Goal: Check status: Check status

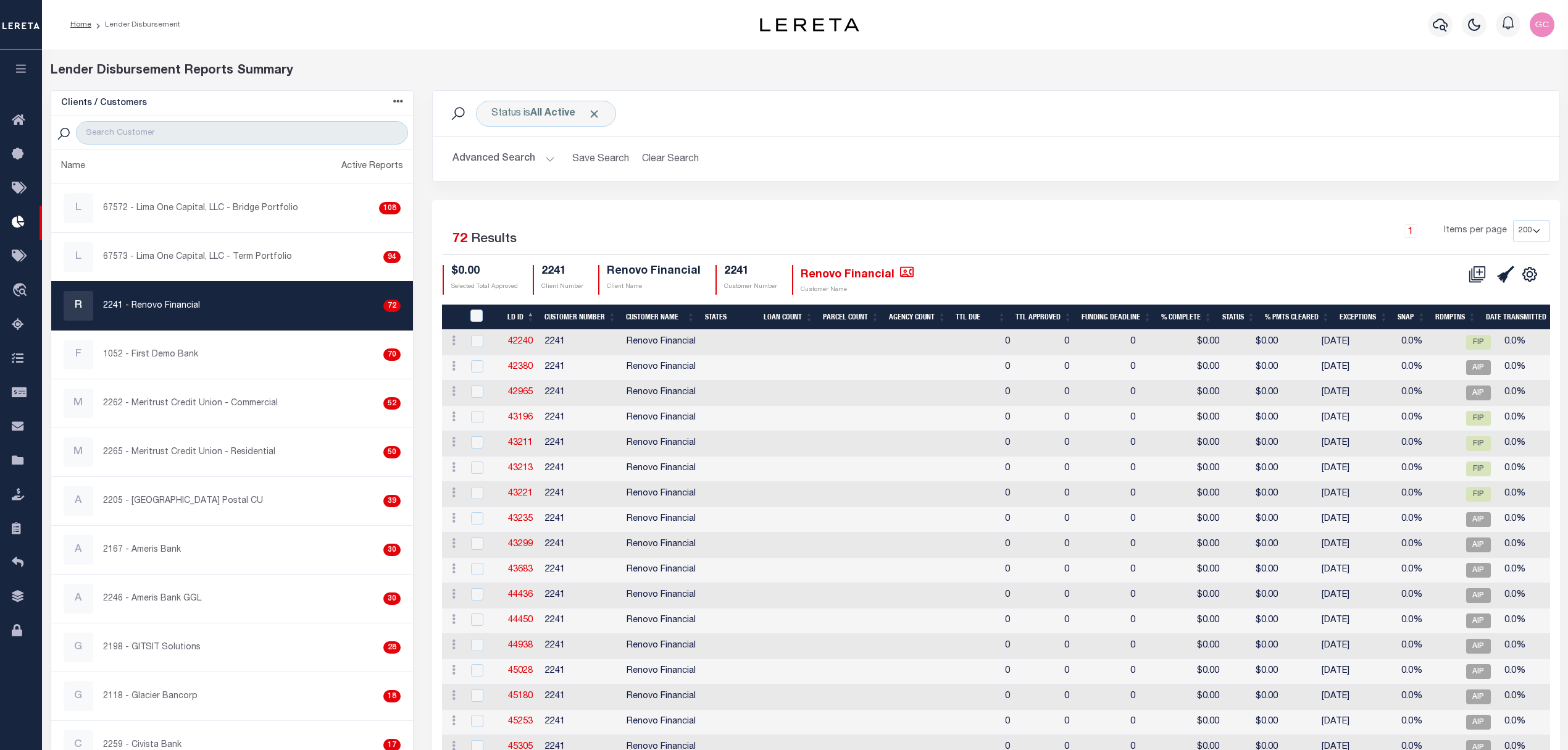
select select "200"
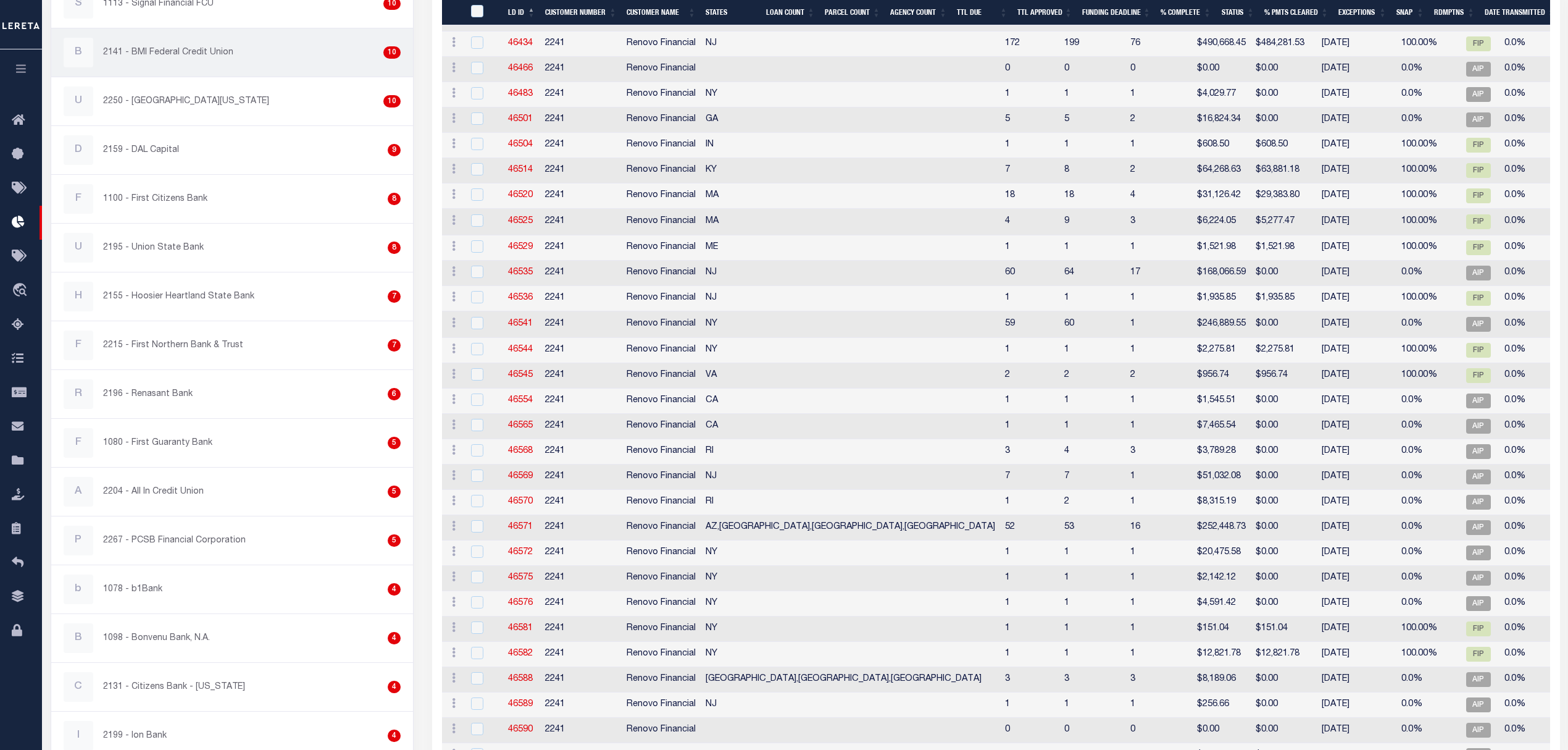
scroll to position [0, 199]
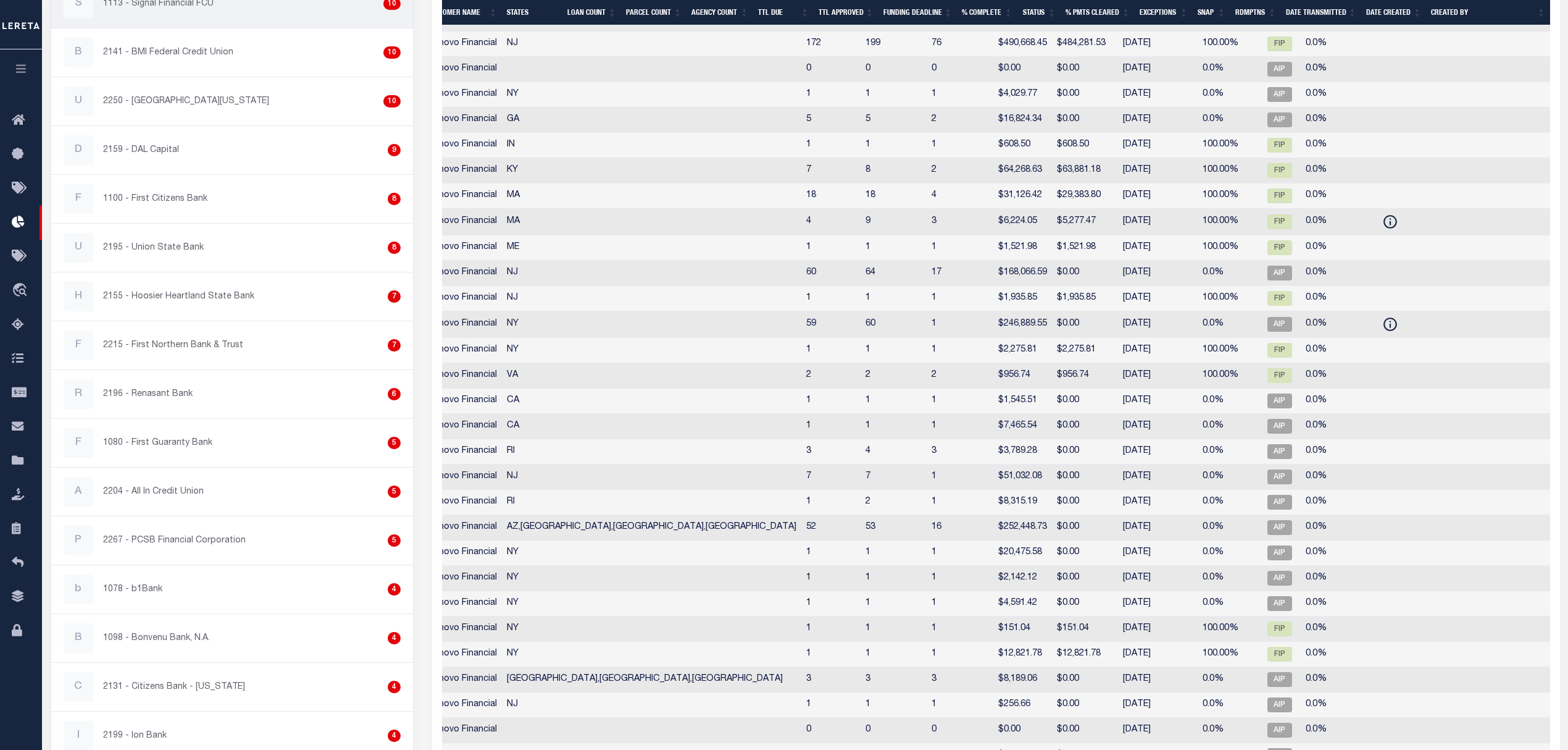
checkbox input "true"
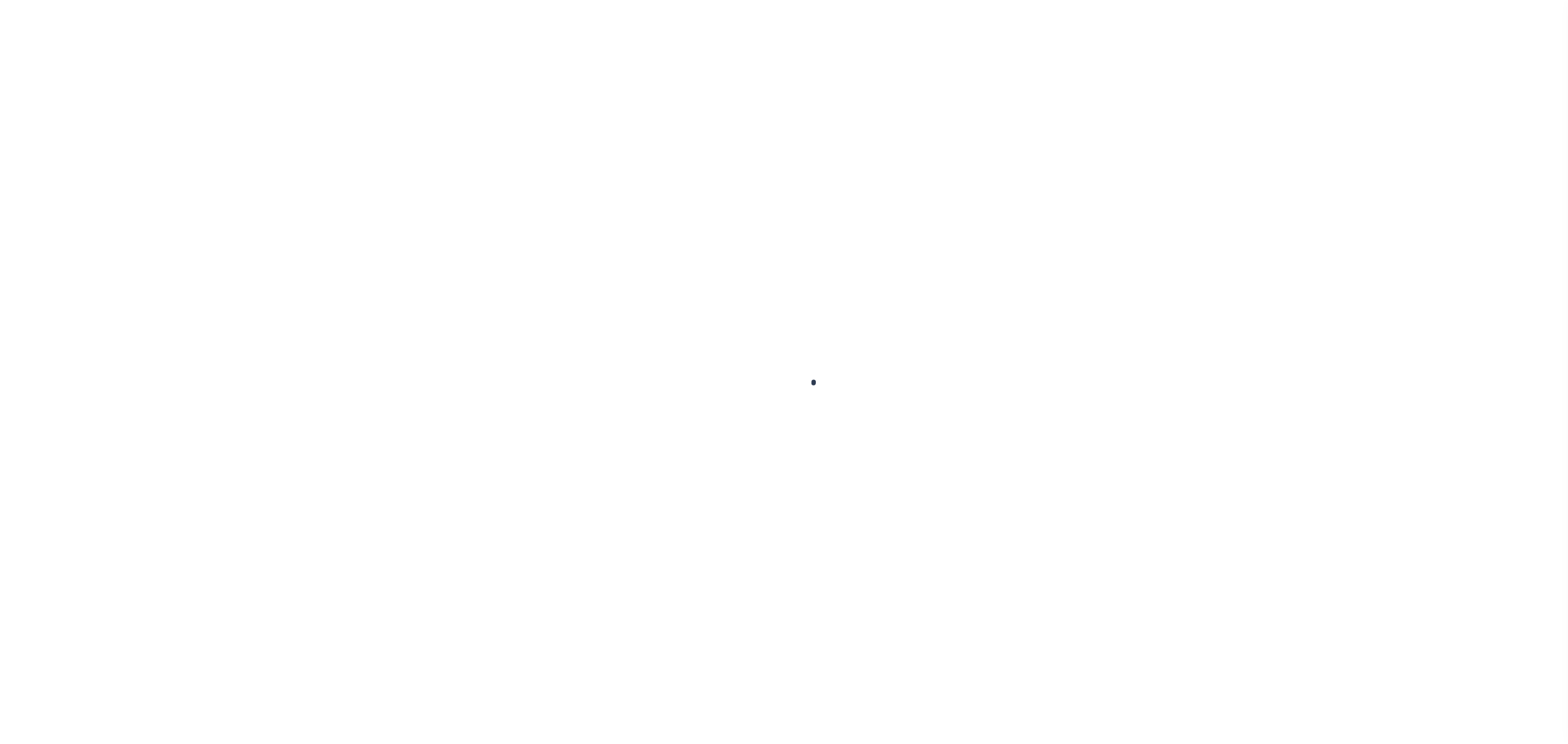
select select
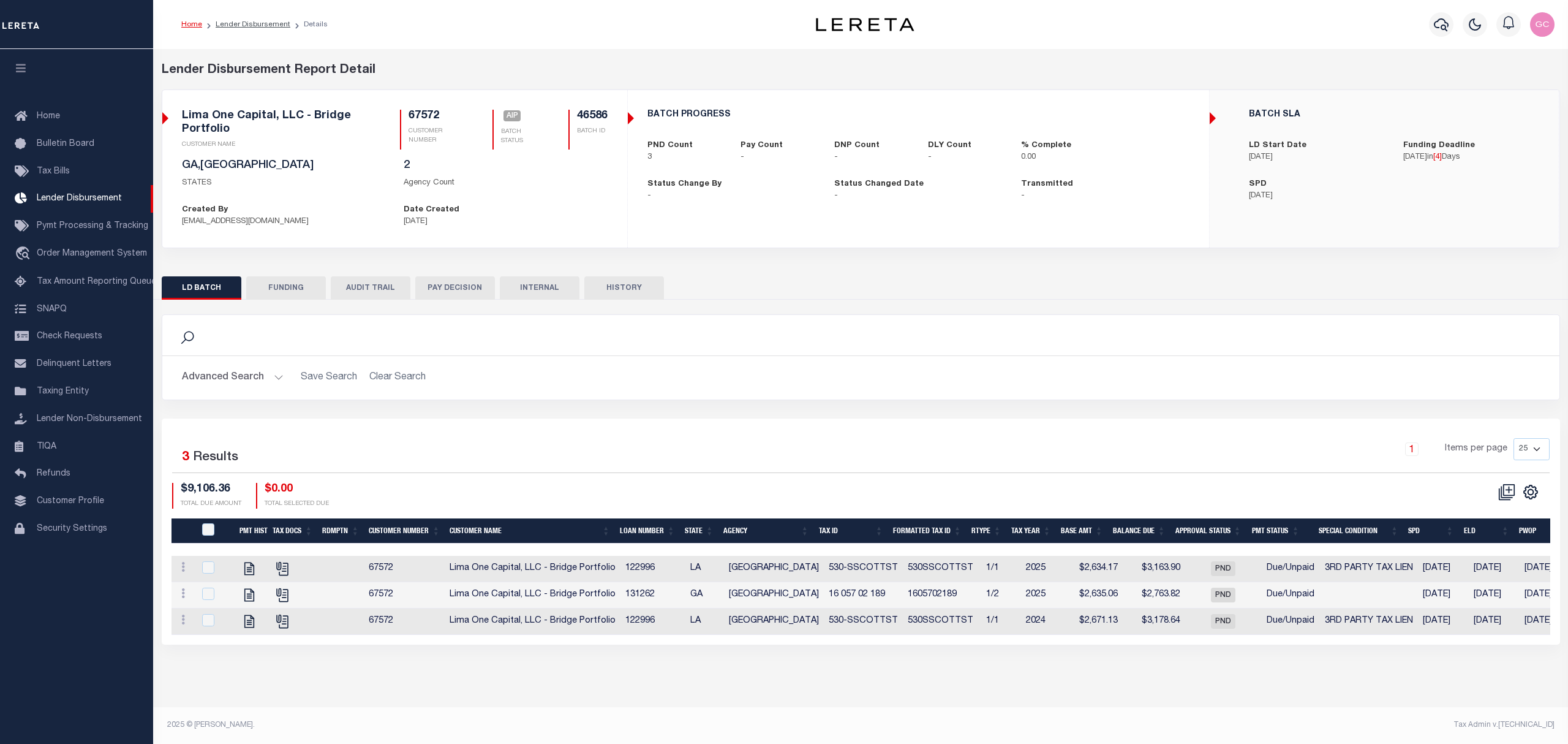
checkbox input "true"
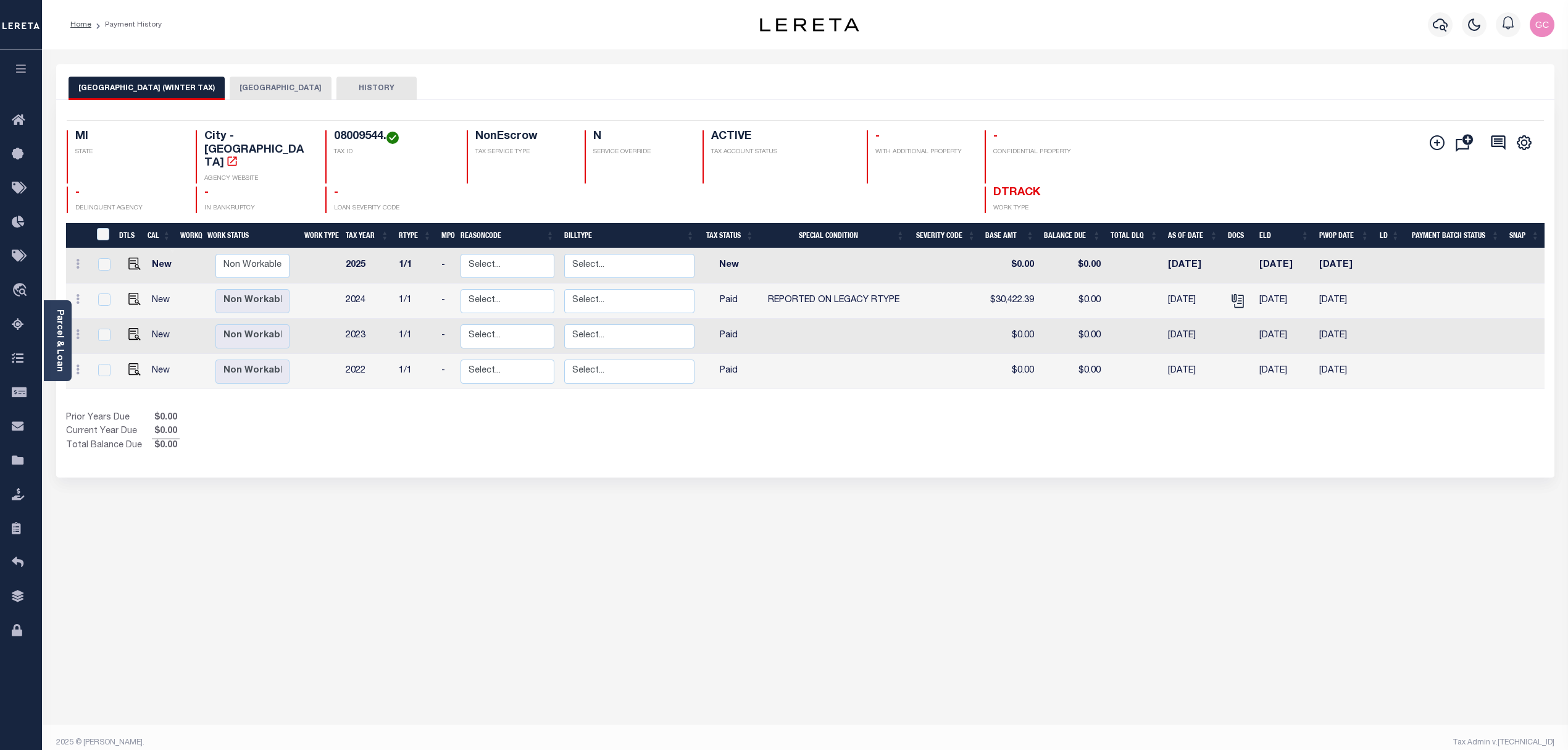
click at [248, 79] on button "DETROIT CITY" at bounding box center [280, 88] width 102 height 23
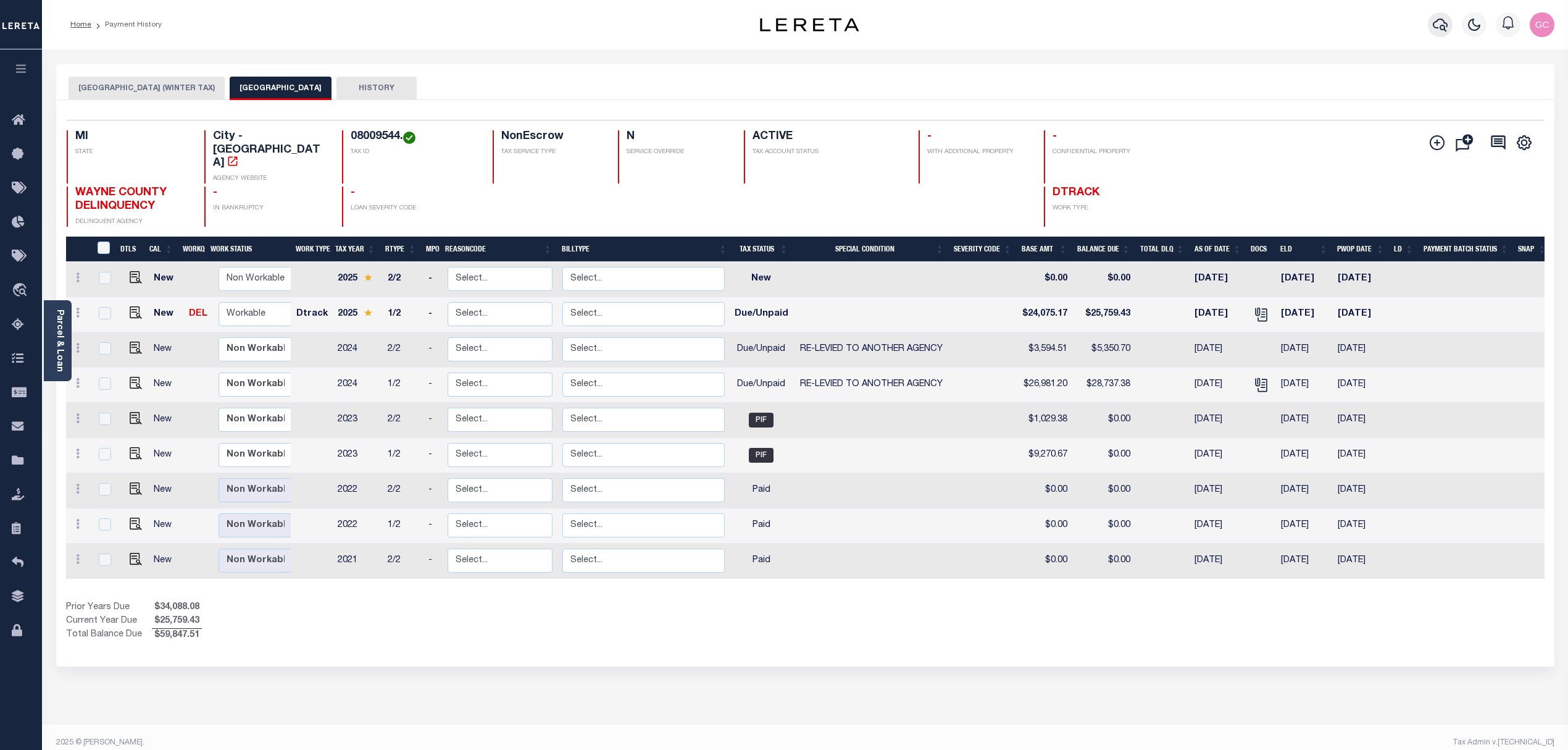
click at [1439, 27] on icon "button" at bounding box center [1440, 25] width 15 height 13
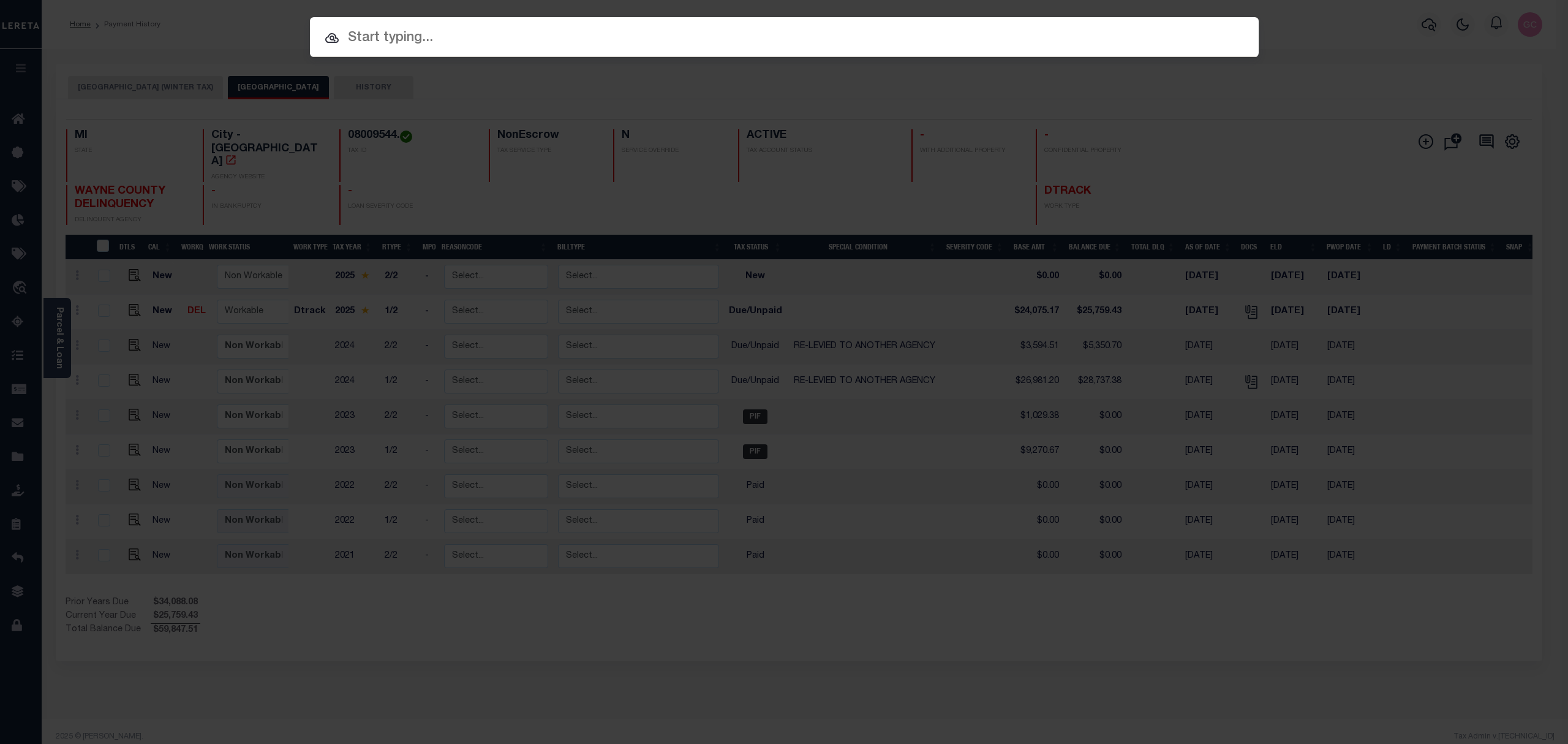
drag, startPoint x: 902, startPoint y: 50, endPoint x: 849, endPoint y: 74, distance: 58.2
click at [900, 50] on div at bounding box center [784, 36] width 949 height 39
click at [888, 40] on input "text" at bounding box center [784, 38] width 949 height 21
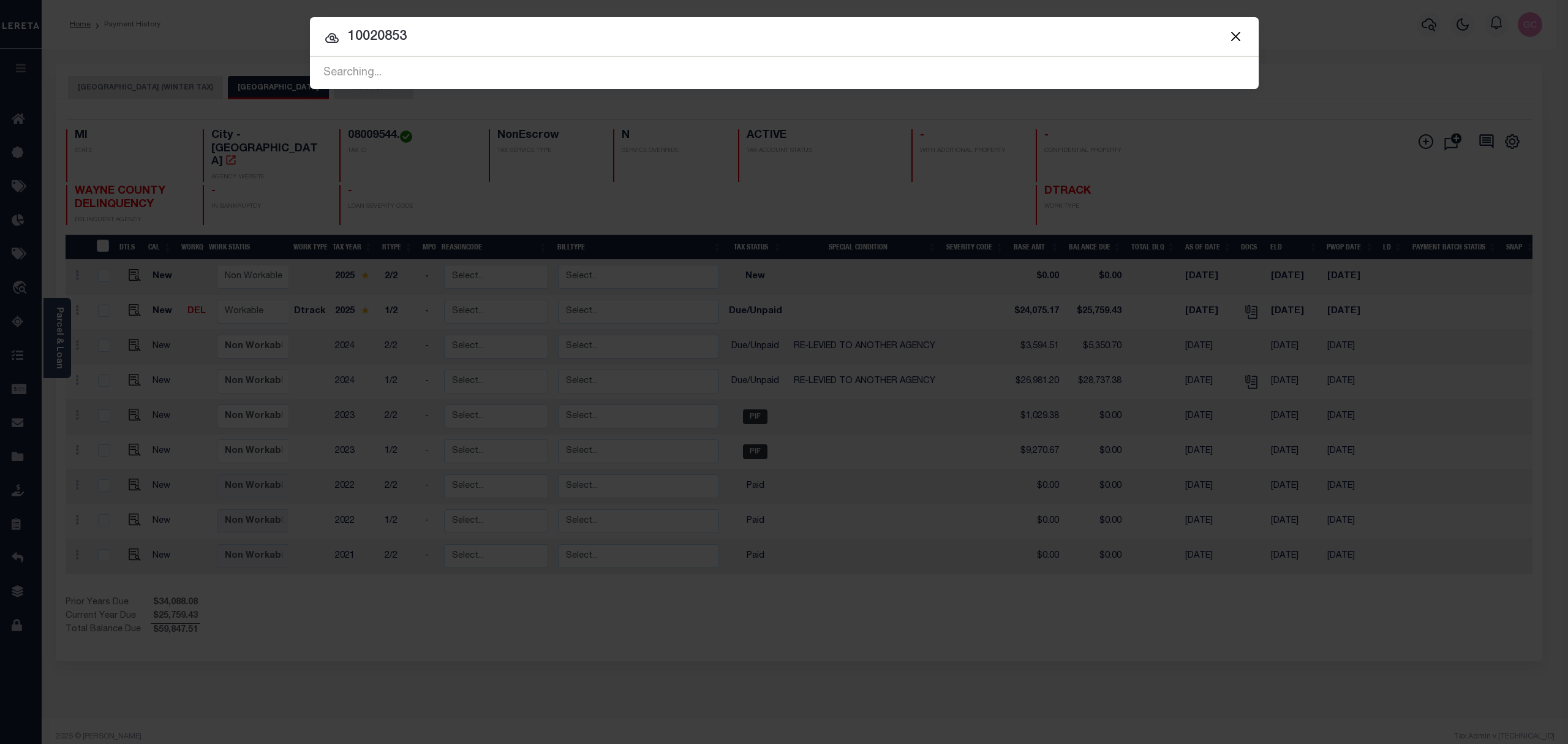
type input "10020853"
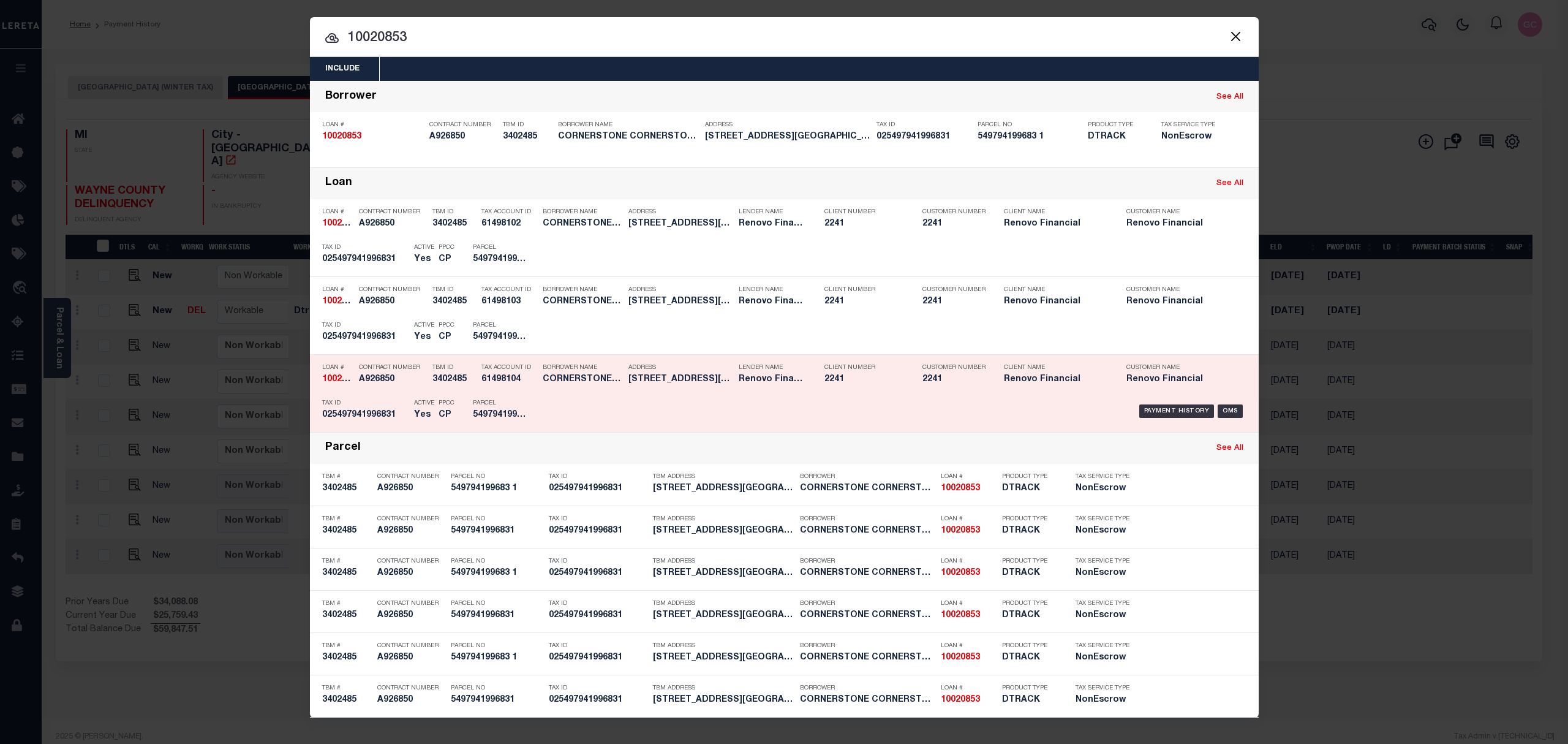
click at [535, 388] on div "Borrower Name CORNERSTONE CORNERSTONE LIVINGS INC" at bounding box center [576, 376] width 85 height 36
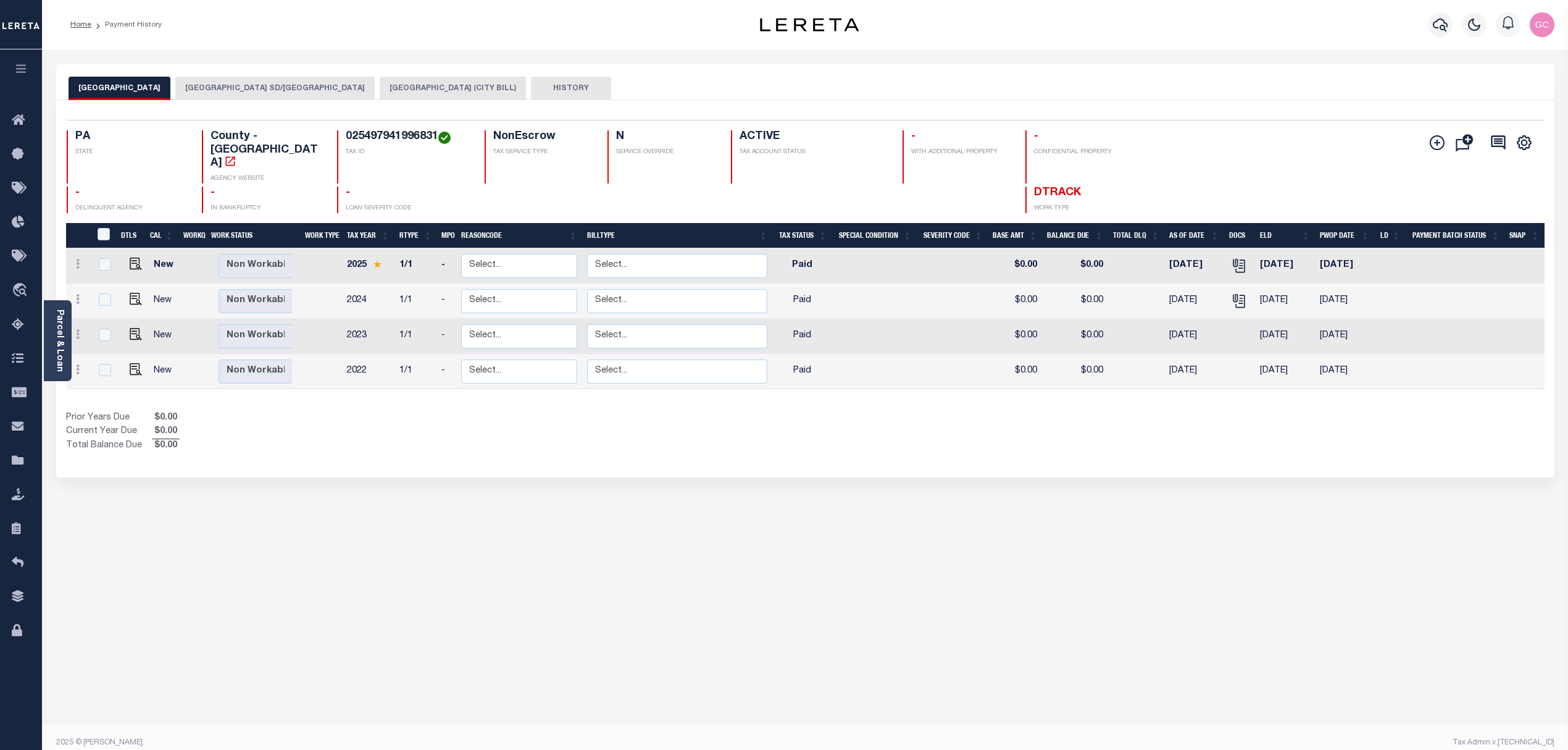
click at [274, 87] on button "ALLENTOWN CITY SD/ALLENTOWN CITY" at bounding box center [275, 88] width 200 height 23
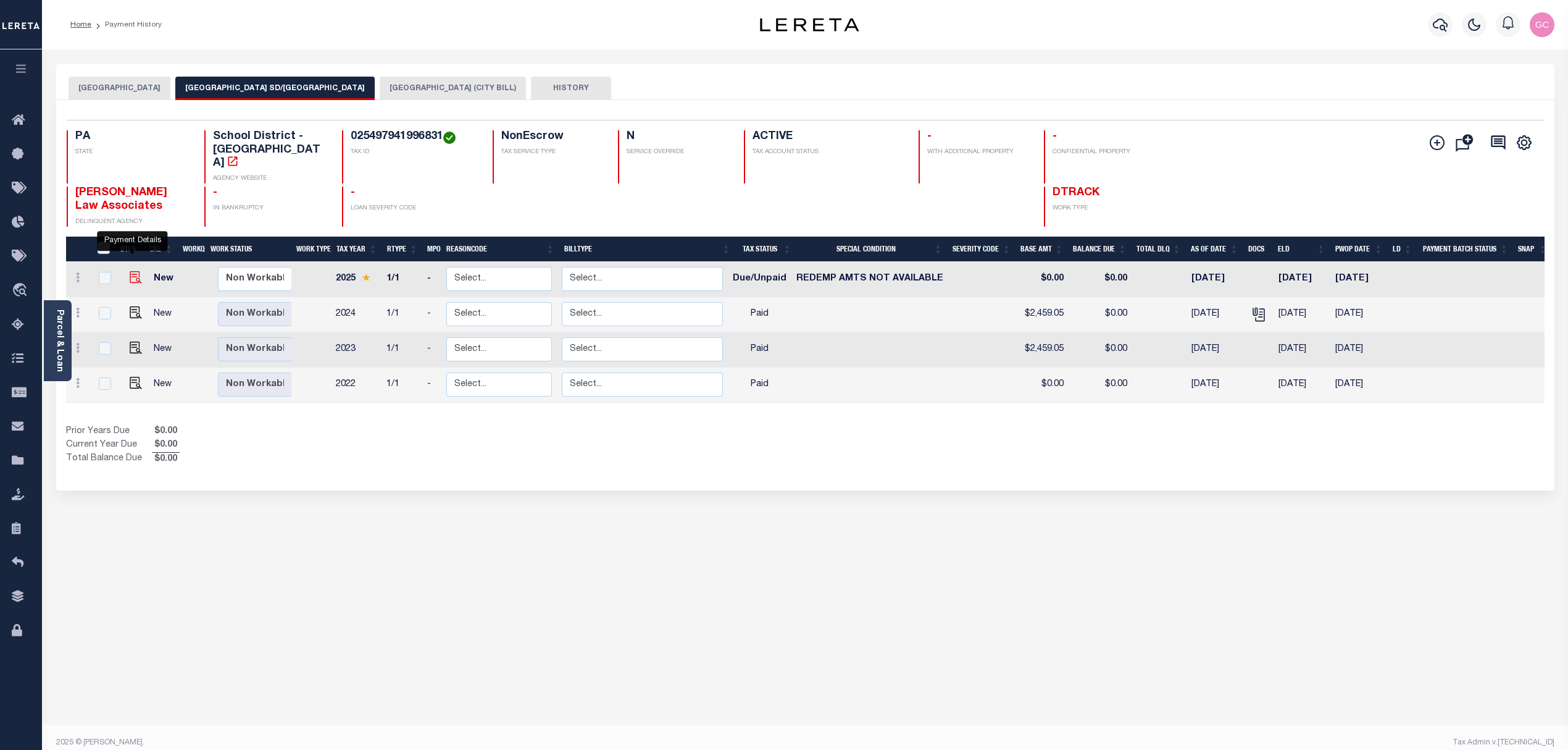
click at [131, 271] on img "" at bounding box center [136, 277] width 12 height 12
checkbox input "true"
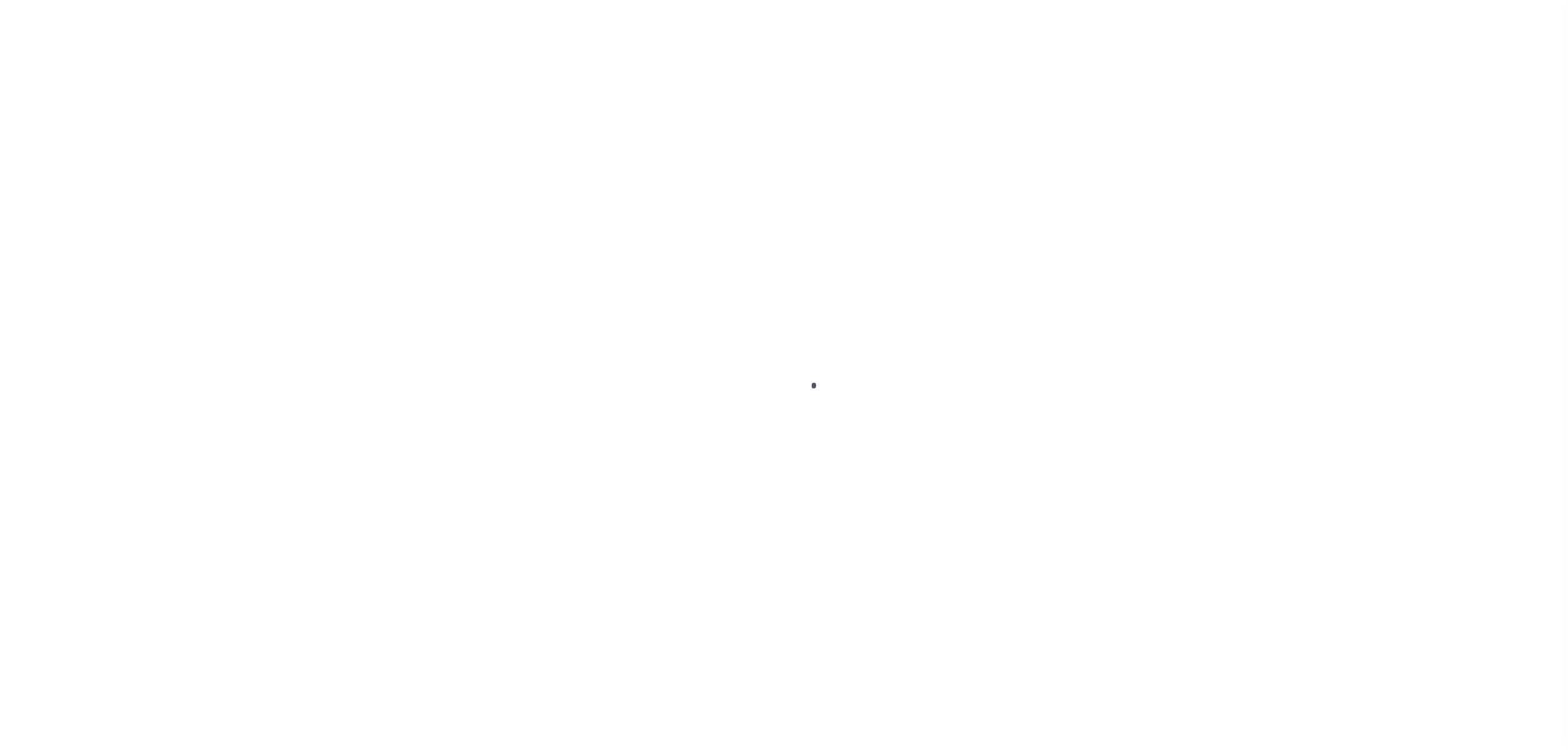
select select "DUE"
select select "24"
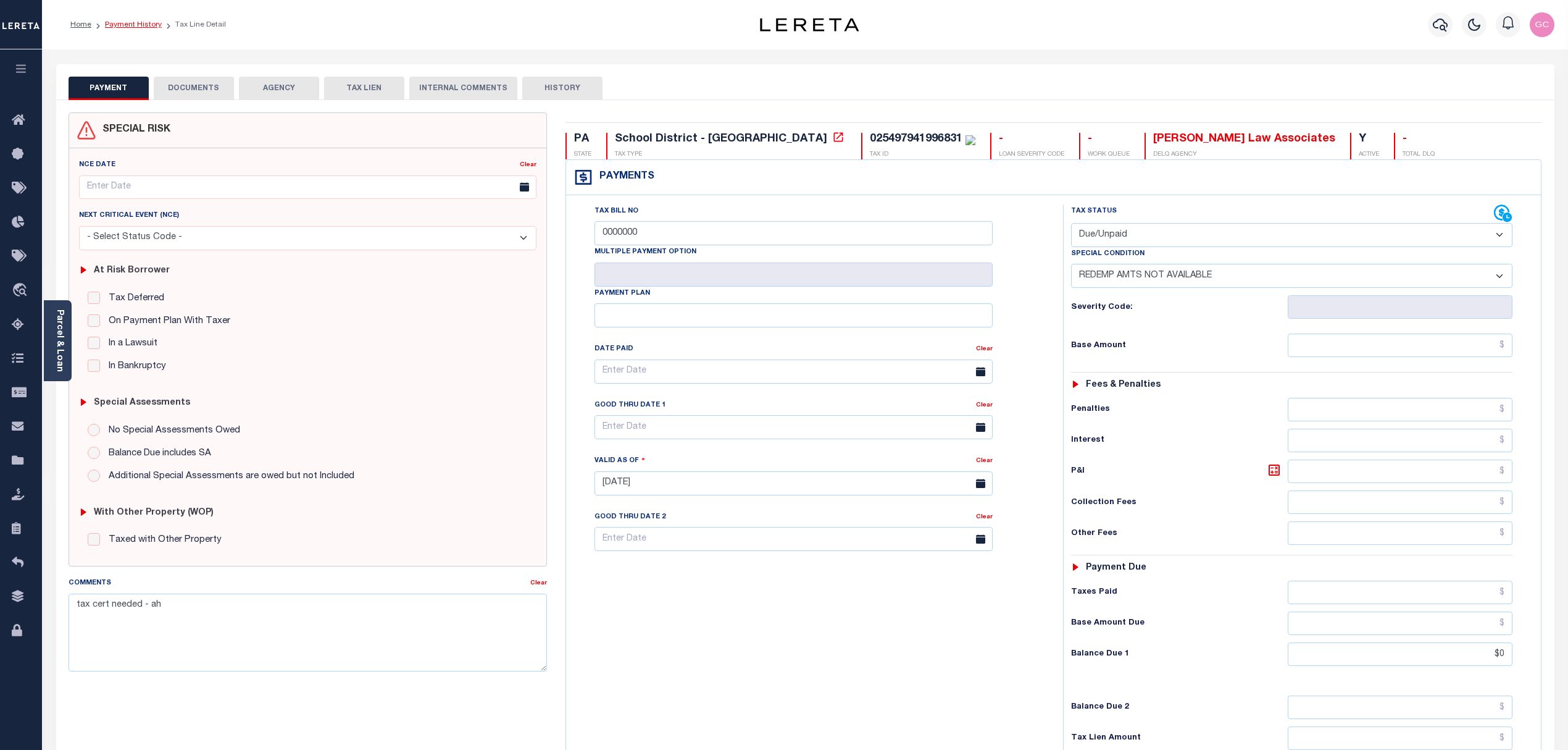
click at [141, 18] on ol "Home Payment History Tax Line Detail" at bounding box center [148, 25] width 176 height 26
click at [134, 22] on link "Payment History" at bounding box center [133, 24] width 57 height 7
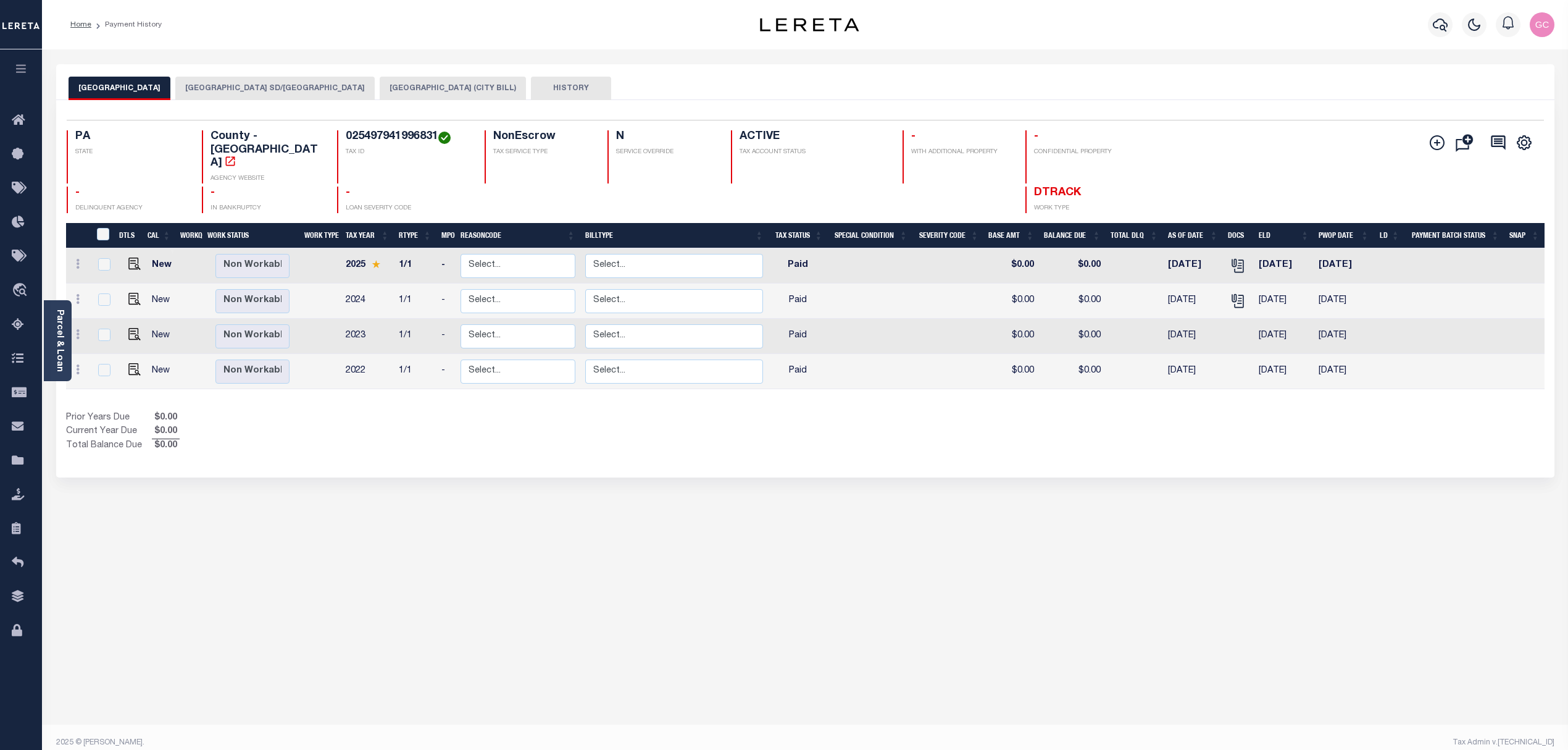
click at [380, 94] on button "[GEOGRAPHIC_DATA] (CITY BILL)" at bounding box center [453, 88] width 146 height 23
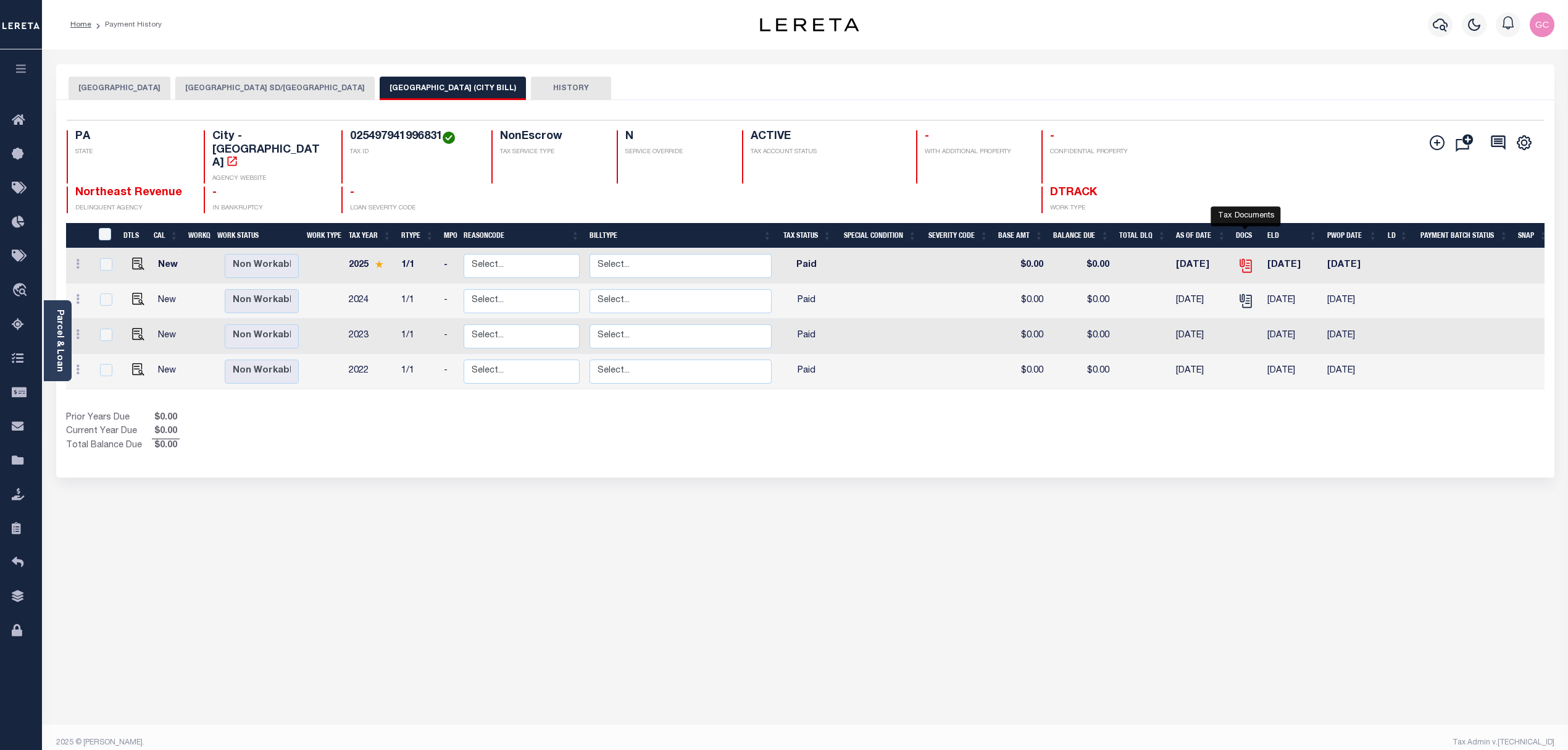
click at [1247, 258] on icon "" at bounding box center [1244, 263] width 10 height 10
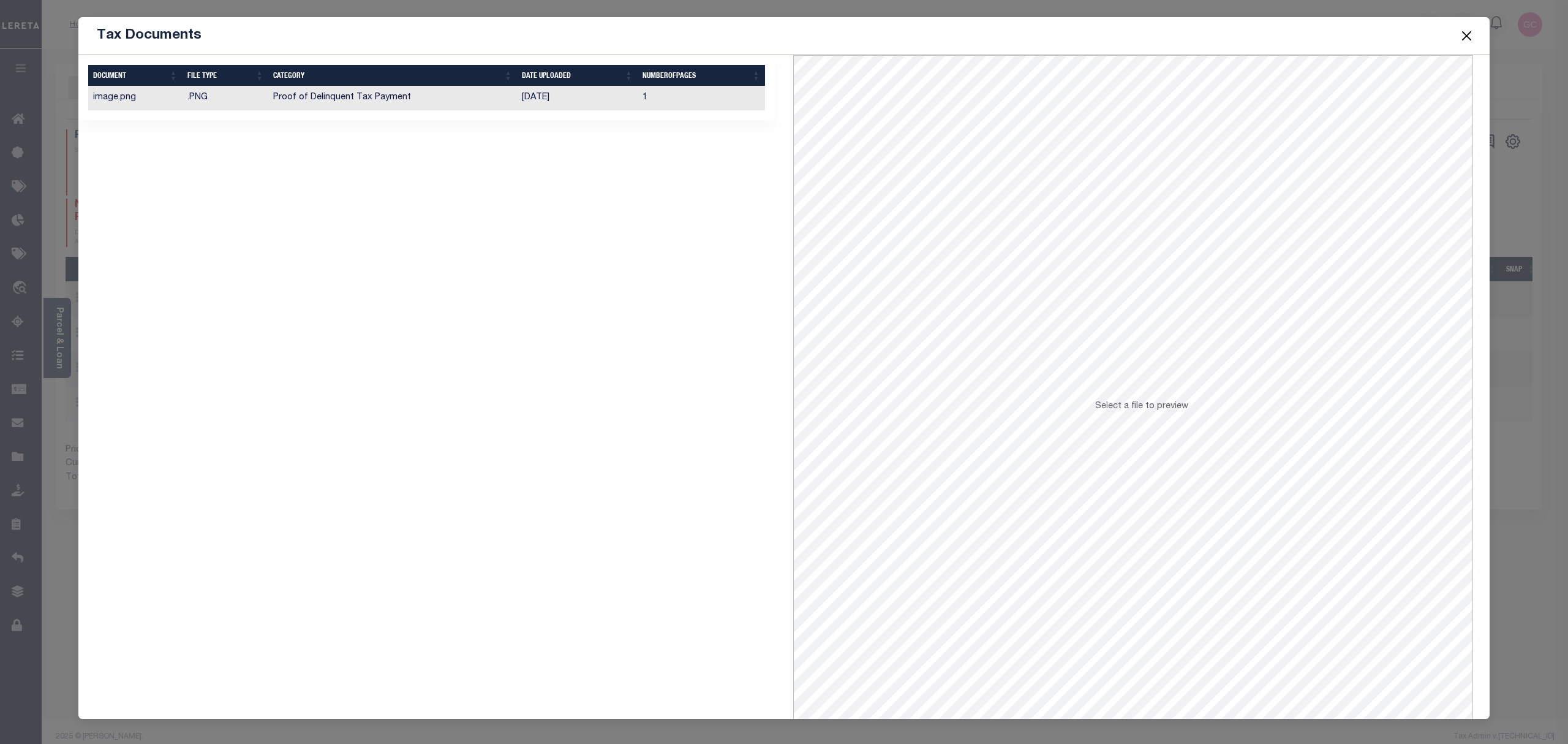
click at [435, 98] on td "Proof of Delinquent Tax Payment" at bounding box center [392, 98] width 248 height 24
click at [1468, 36] on button "Close" at bounding box center [1467, 36] width 16 height 16
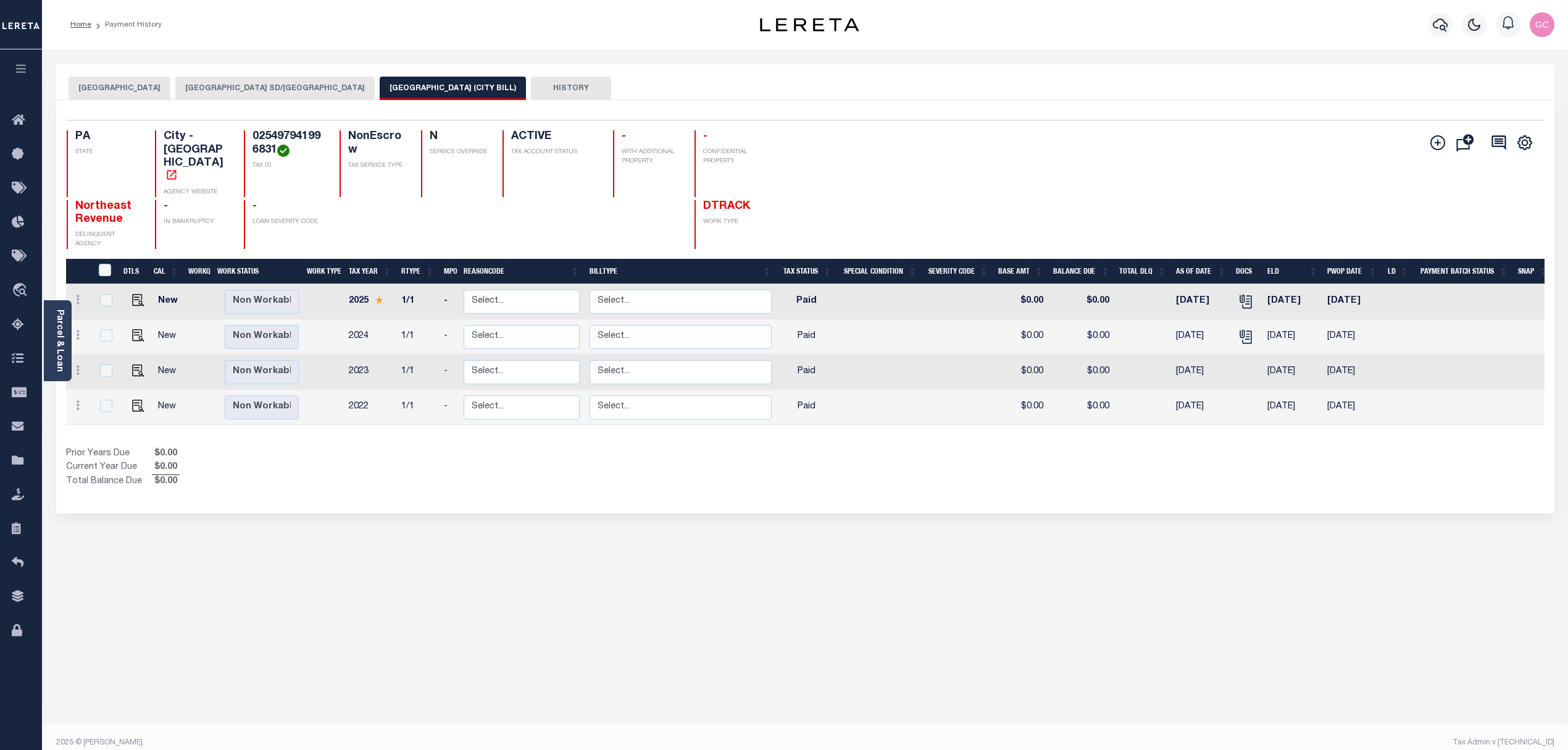
click at [294, 83] on button "ALLENTOWN CITY SD/ALLENTOWN CITY" at bounding box center [275, 88] width 200 height 23
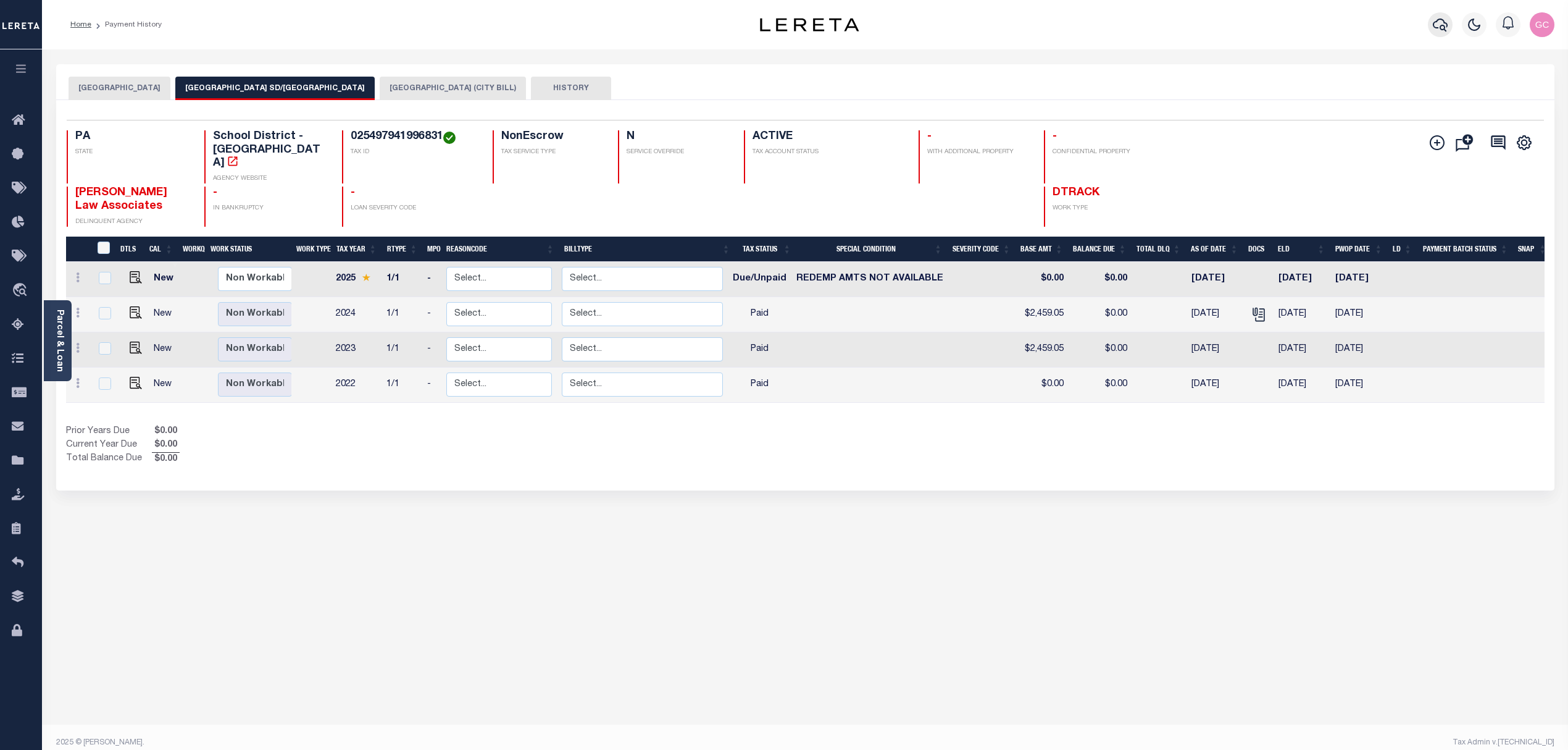
click at [1439, 21] on icon "button" at bounding box center [1440, 25] width 15 height 15
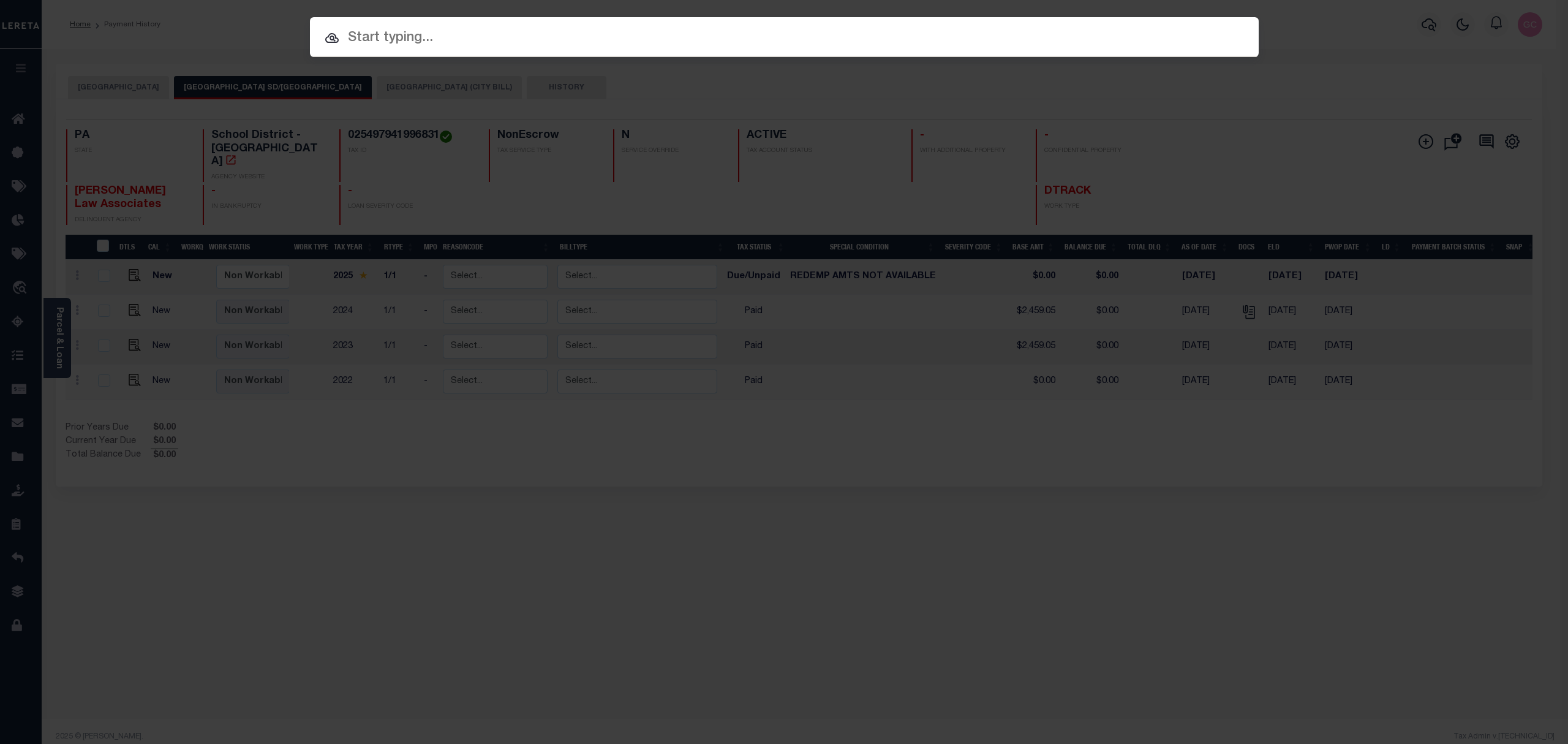
paste input "52-5-304"
type input "52-5-304"
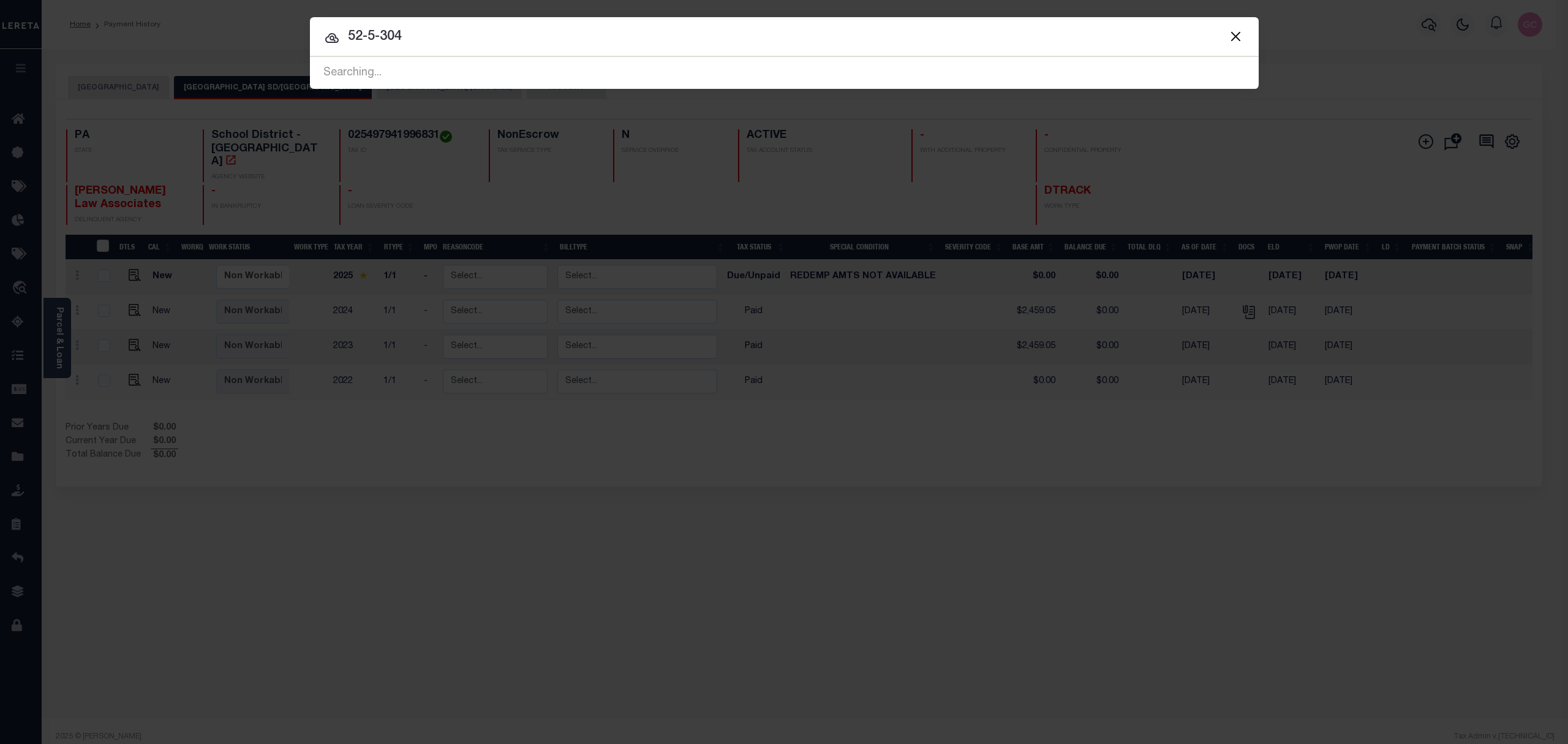
drag, startPoint x: 466, startPoint y: 66, endPoint x: 461, endPoint y: 61, distance: 7.1
click at [461, 61] on span "52-5-304 Searching..." at bounding box center [784, 73] width 949 height 32
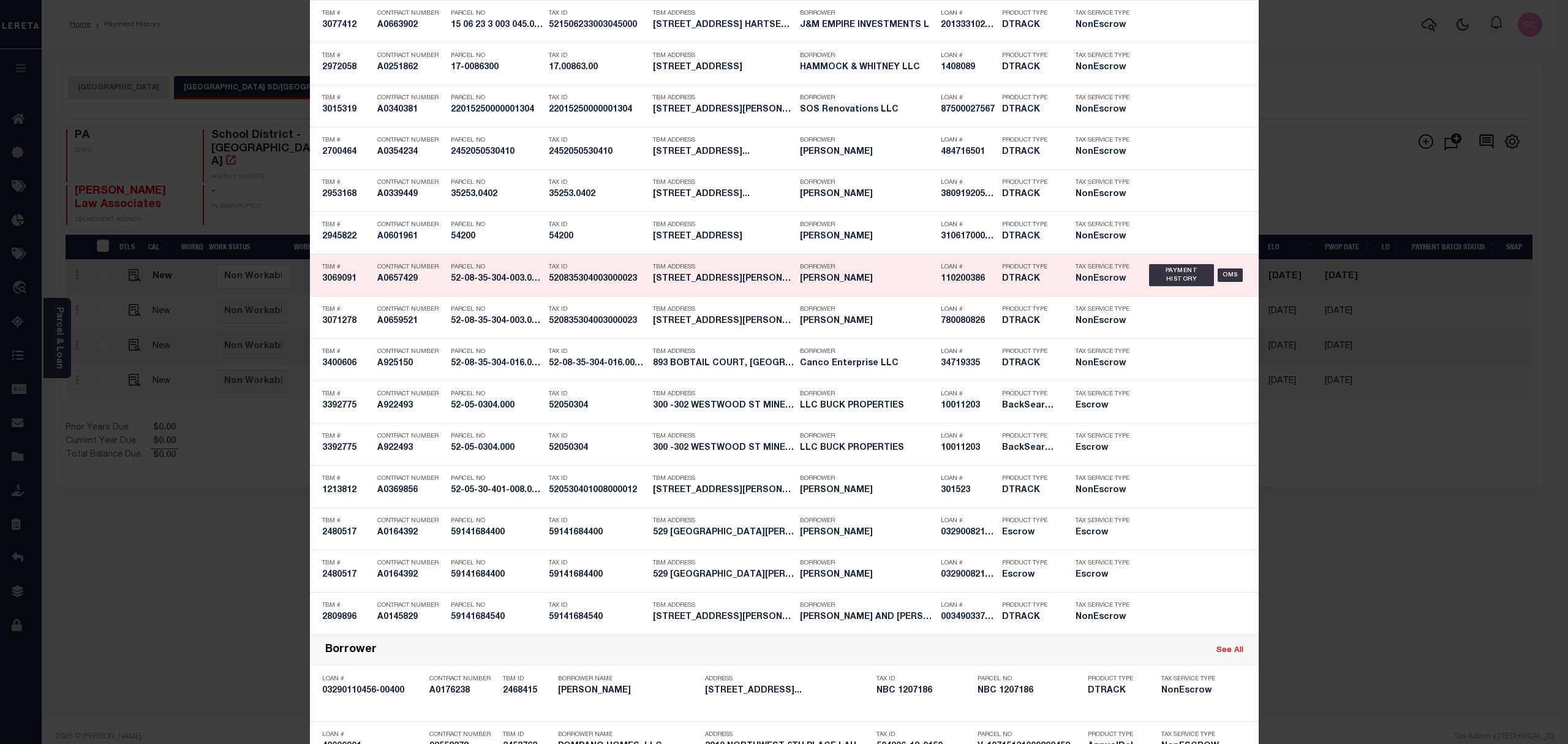
scroll to position [3593, 0]
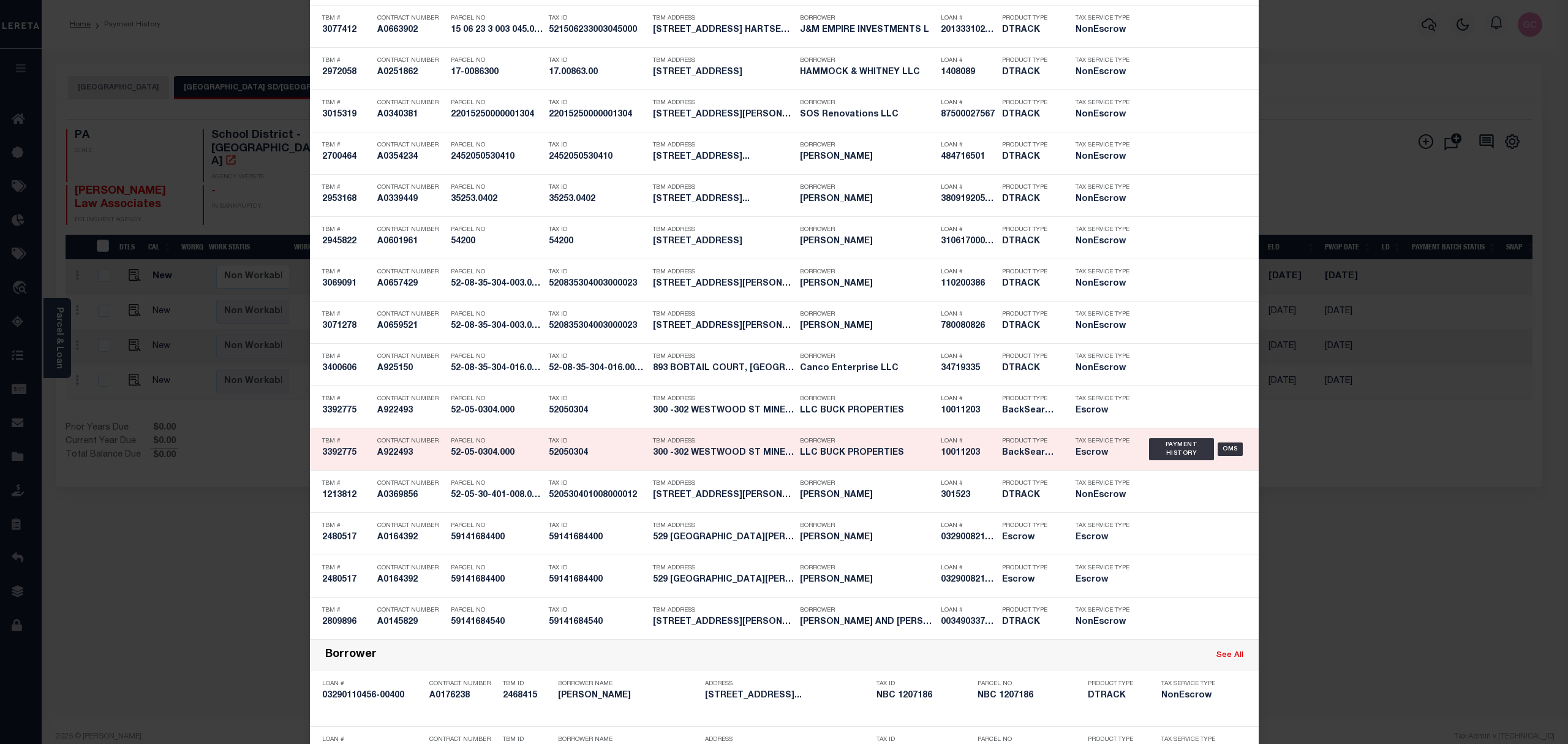
click at [587, 460] on div "Tax ID 52050304" at bounding box center [598, 449] width 98 height 36
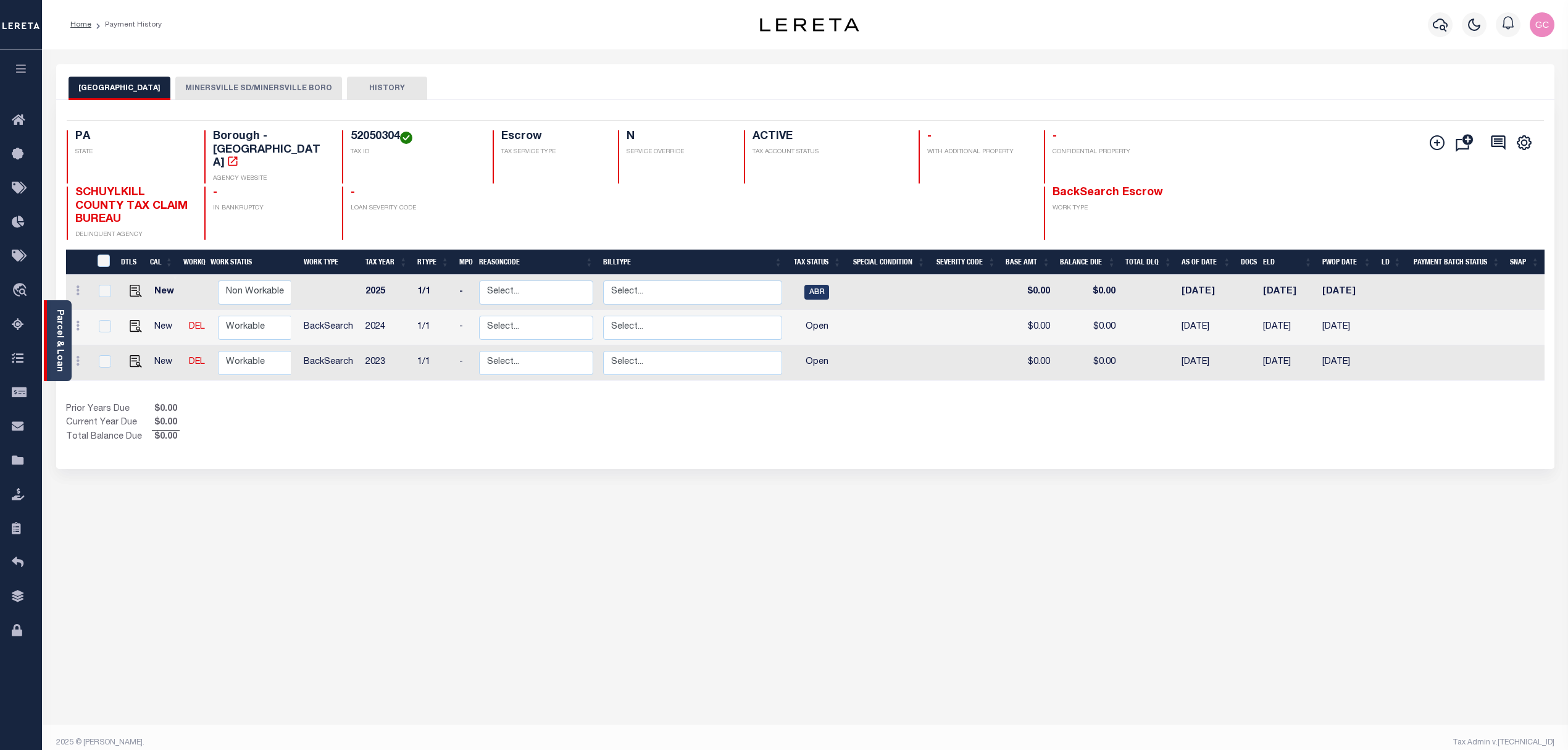
click at [63, 346] on link "Parcel & Loan" at bounding box center [59, 340] width 9 height 62
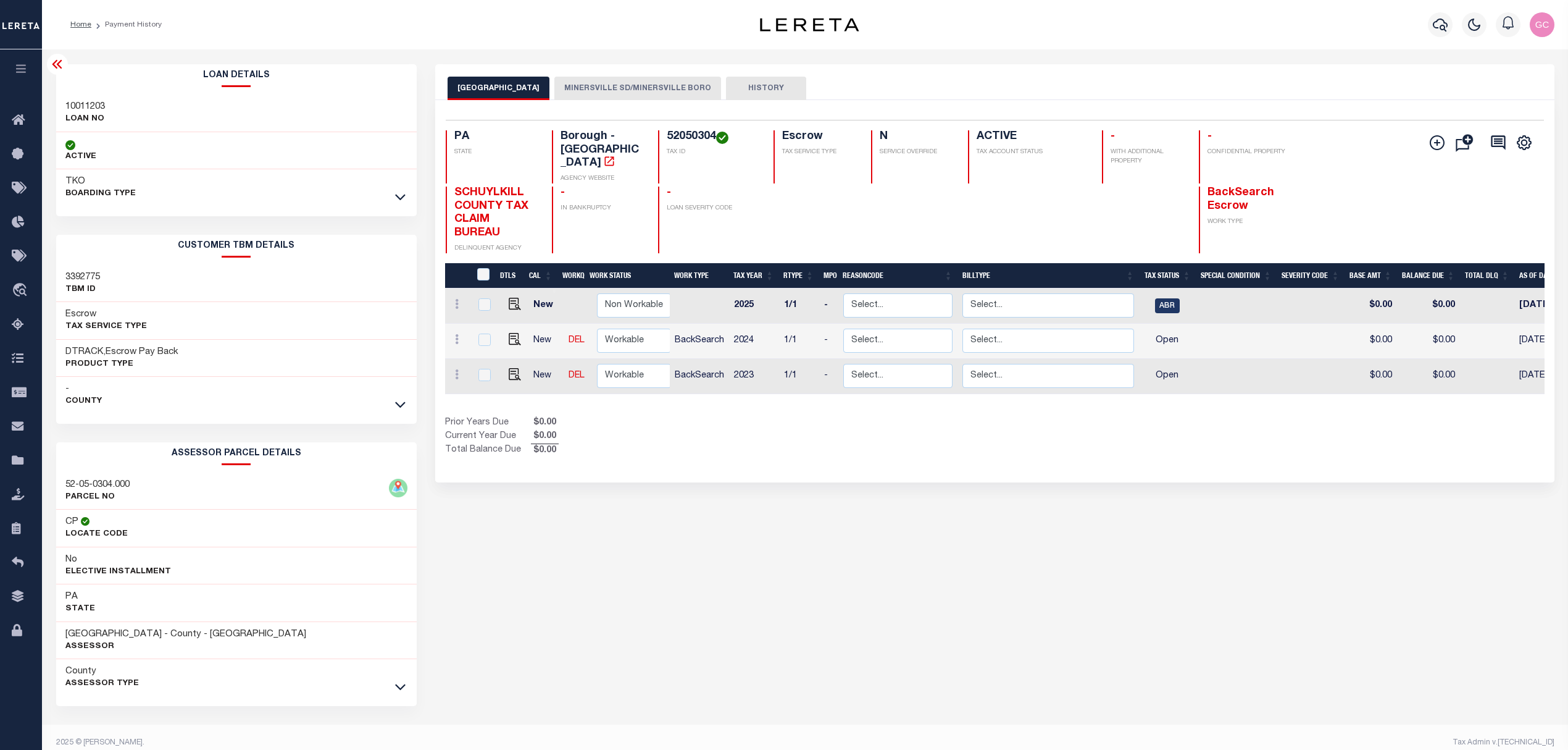
click at [633, 87] on button "MINERSVILLE SD/MINERSVILLE BORO" at bounding box center [637, 88] width 167 height 23
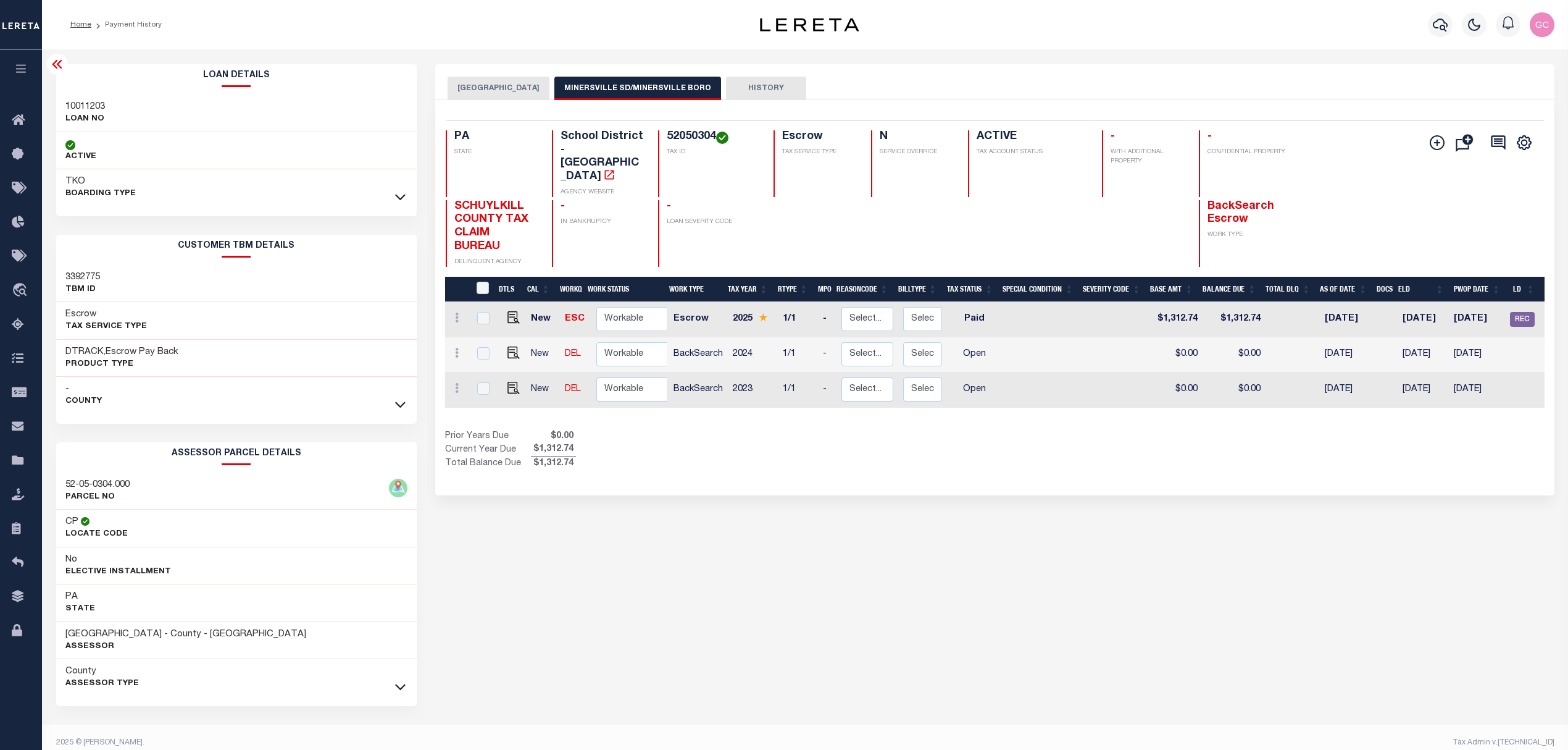
scroll to position [0, 127]
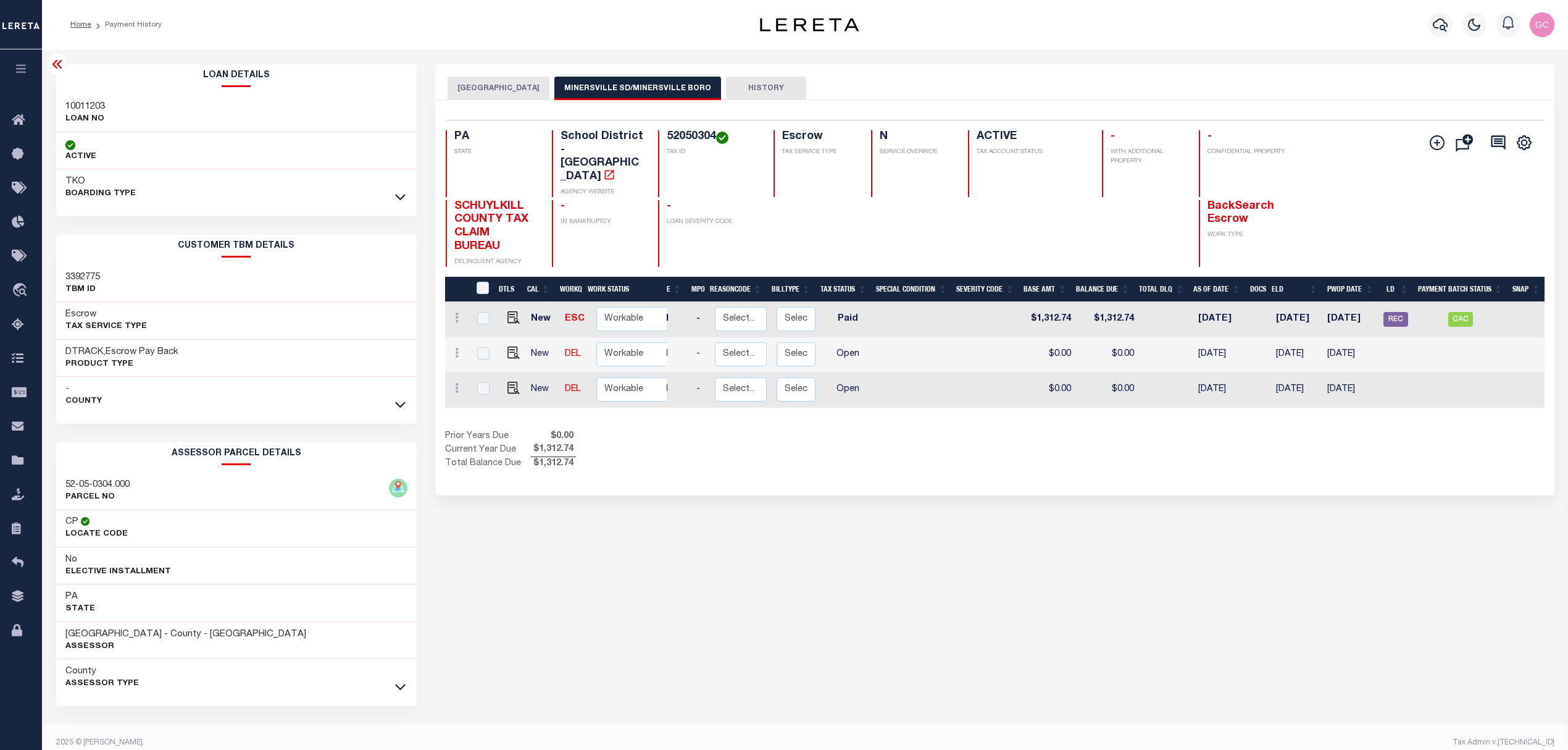
click at [504, 85] on button "[GEOGRAPHIC_DATA]" at bounding box center [498, 88] width 102 height 23
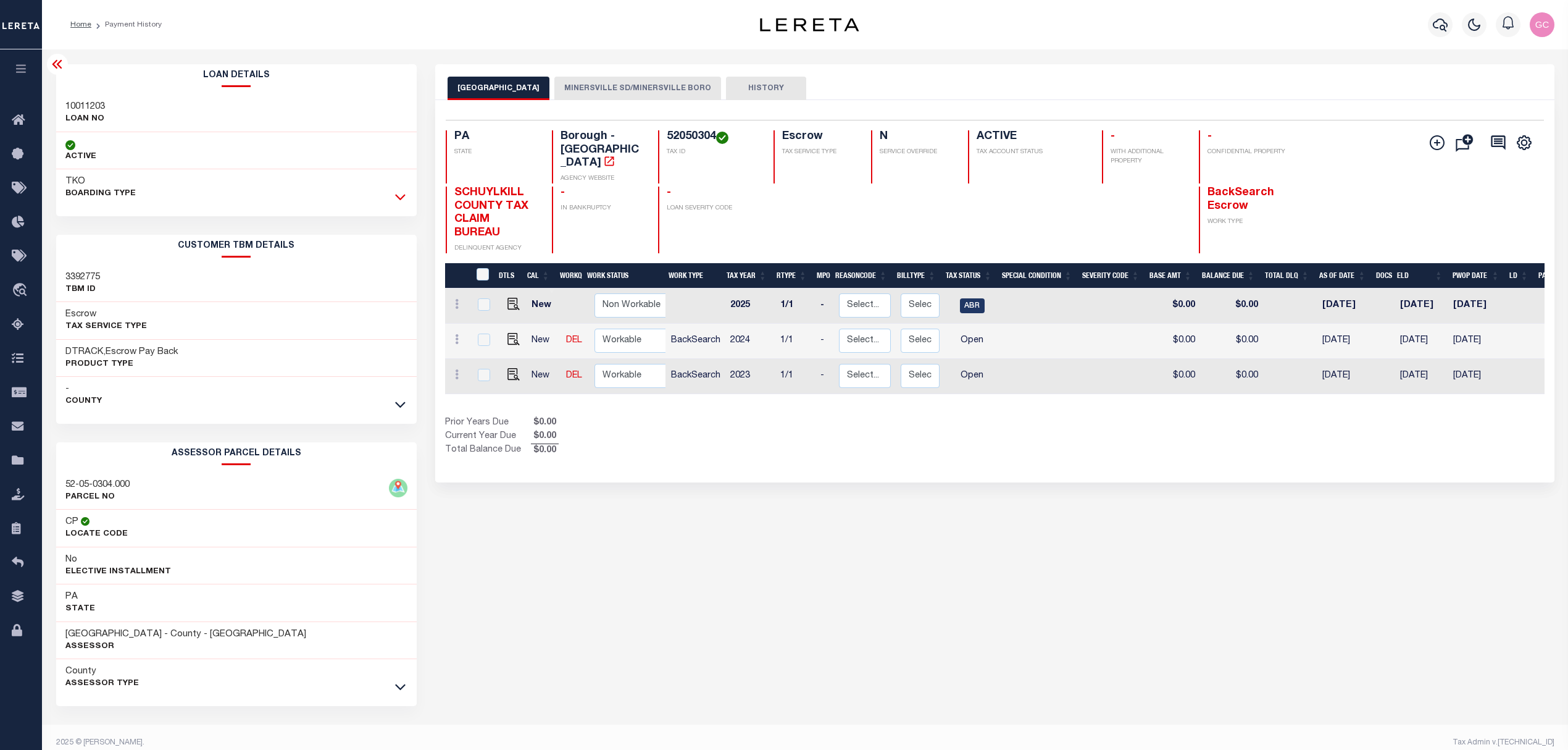
click at [398, 196] on icon at bounding box center [401, 196] width 11 height 13
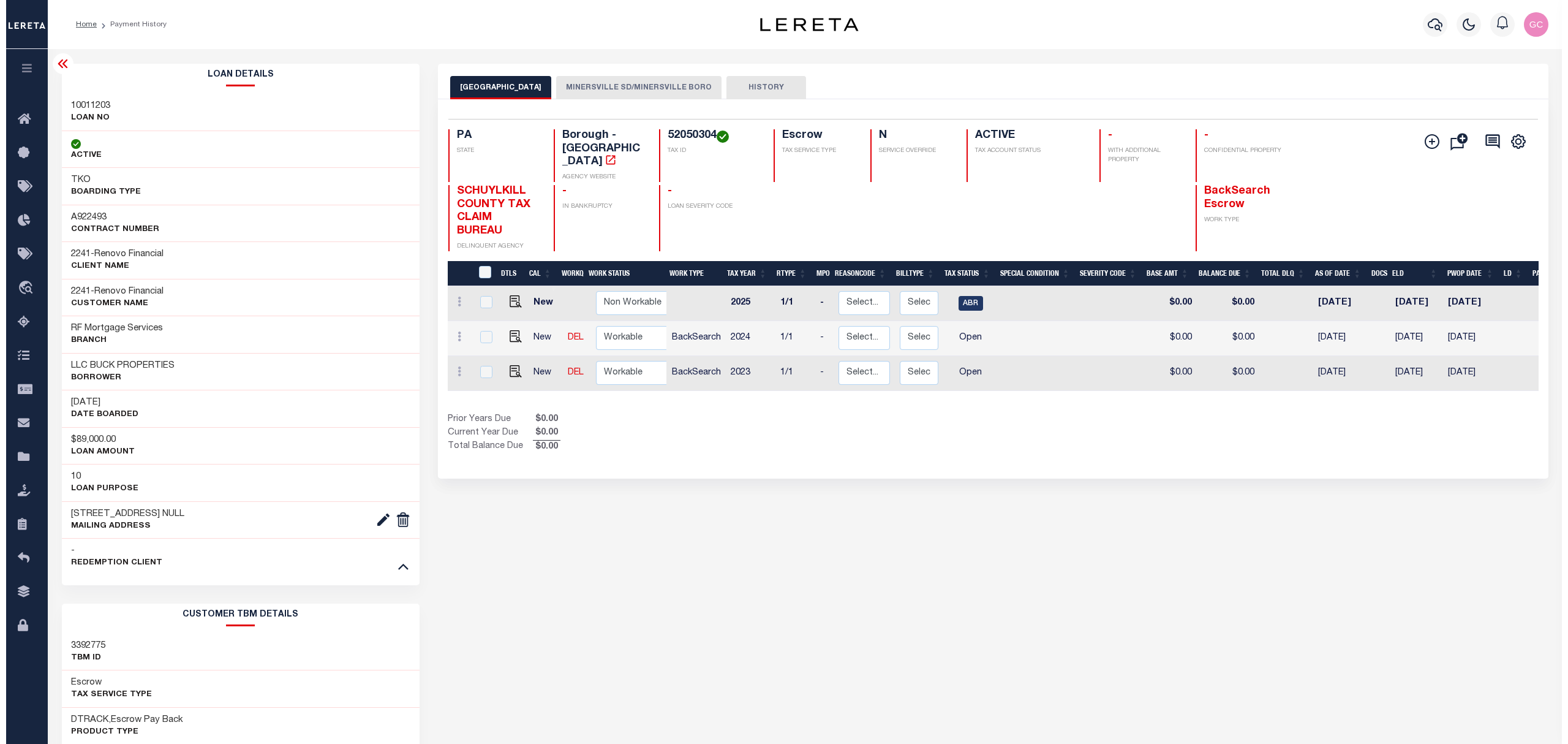
scroll to position [0, 120]
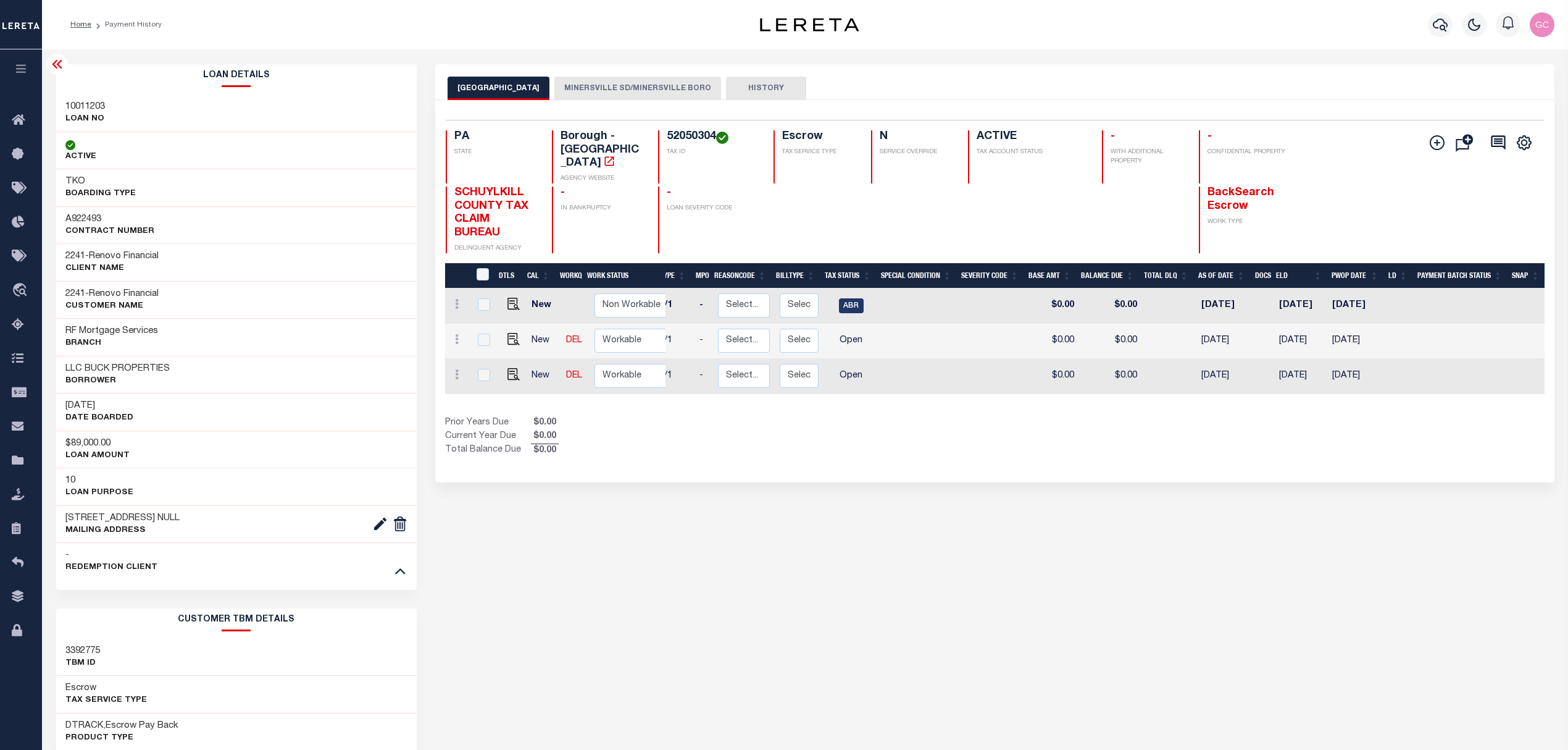
click at [785, 85] on button "HISTORY" at bounding box center [766, 88] width 80 height 23
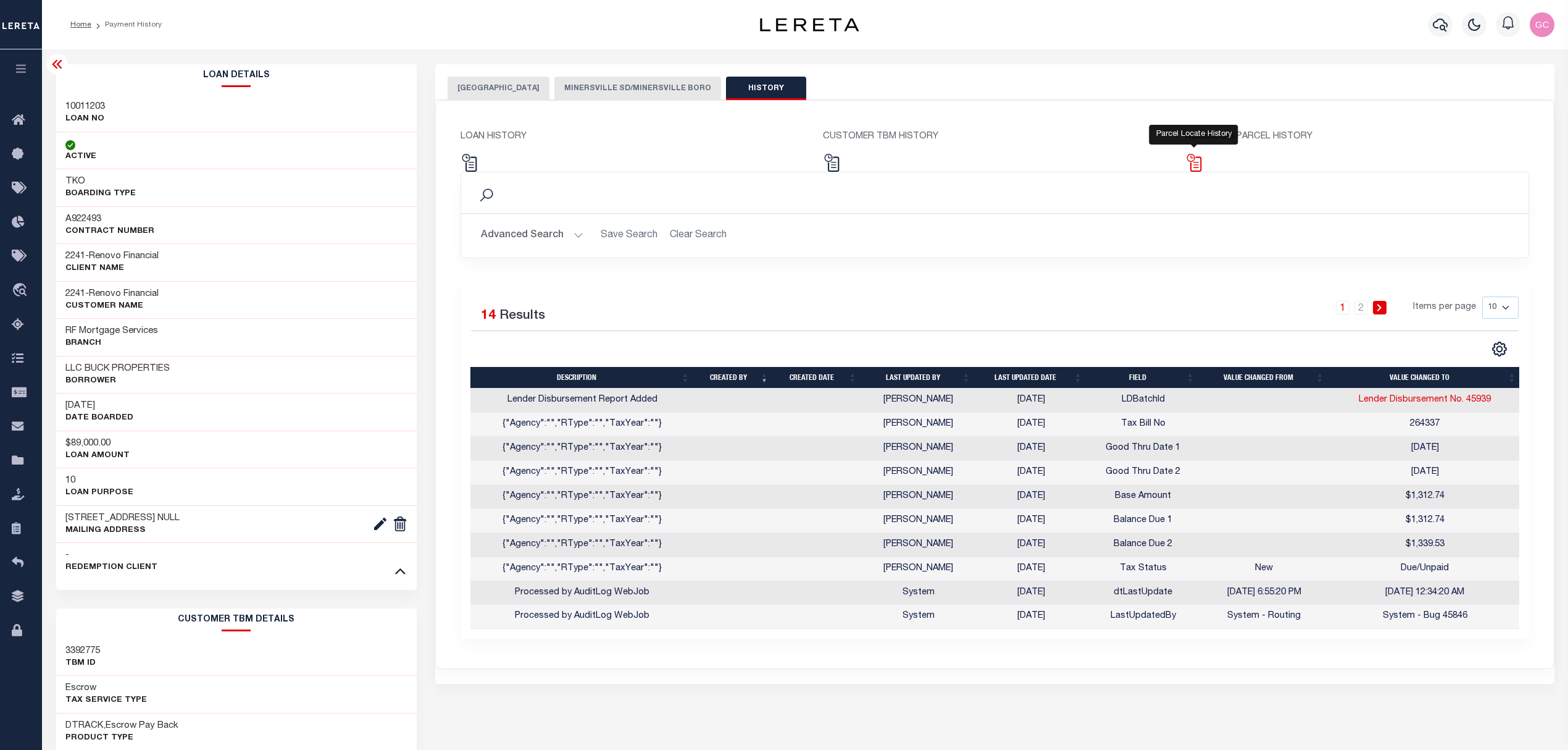
click at [1202, 166] on img at bounding box center [1194, 162] width 18 height 18
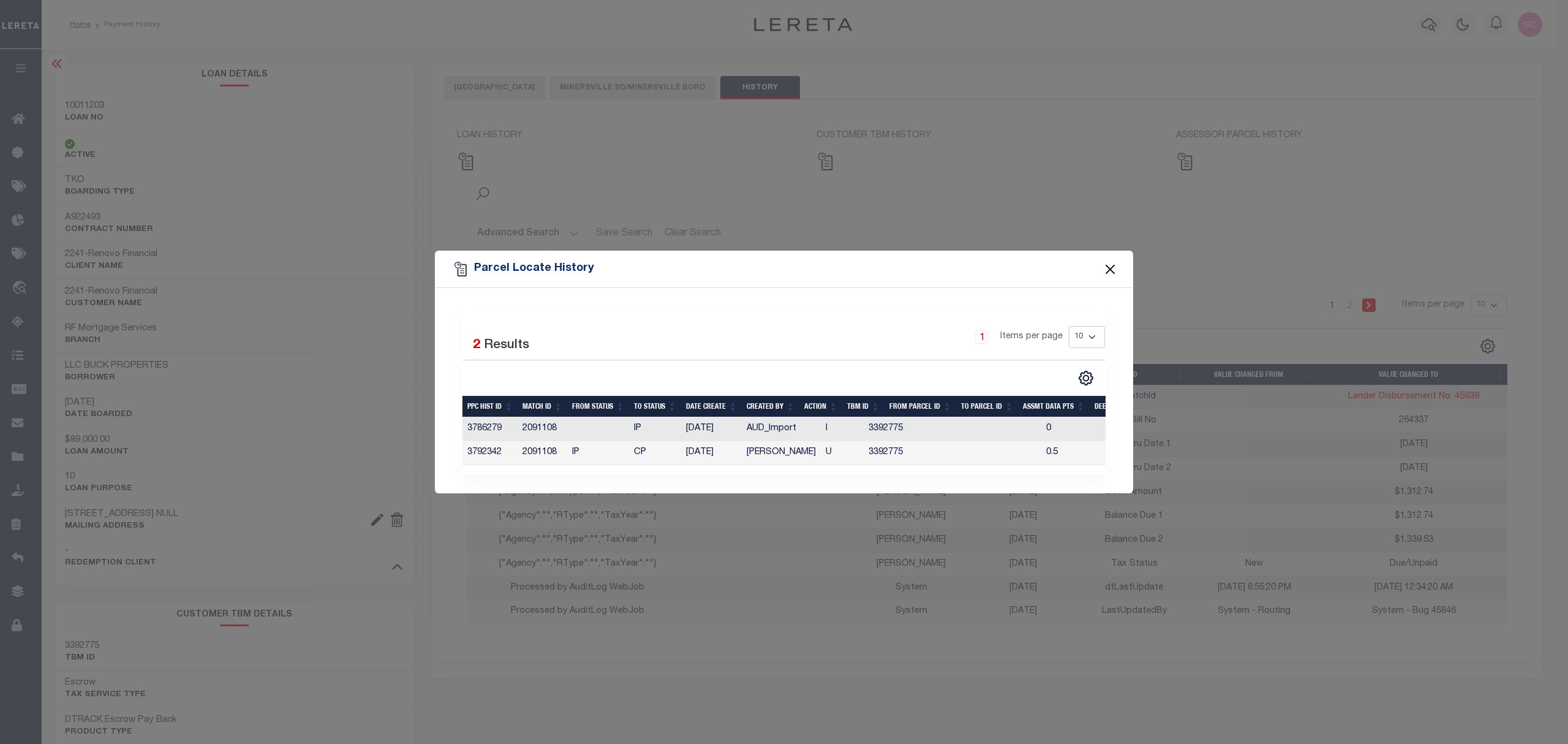
click at [1114, 261] on button "Close" at bounding box center [1110, 269] width 16 height 16
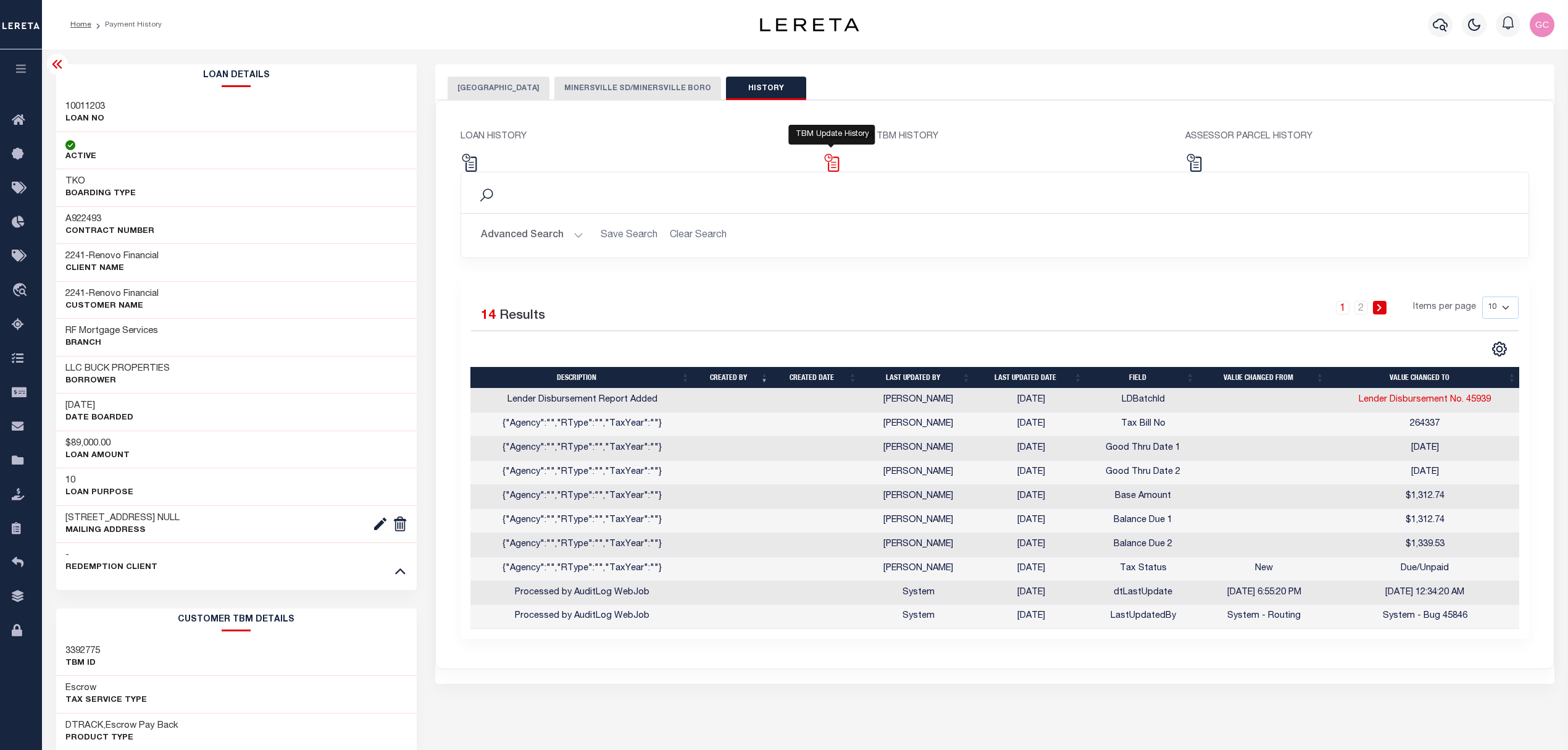
click at [835, 161] on img at bounding box center [832, 162] width 18 height 18
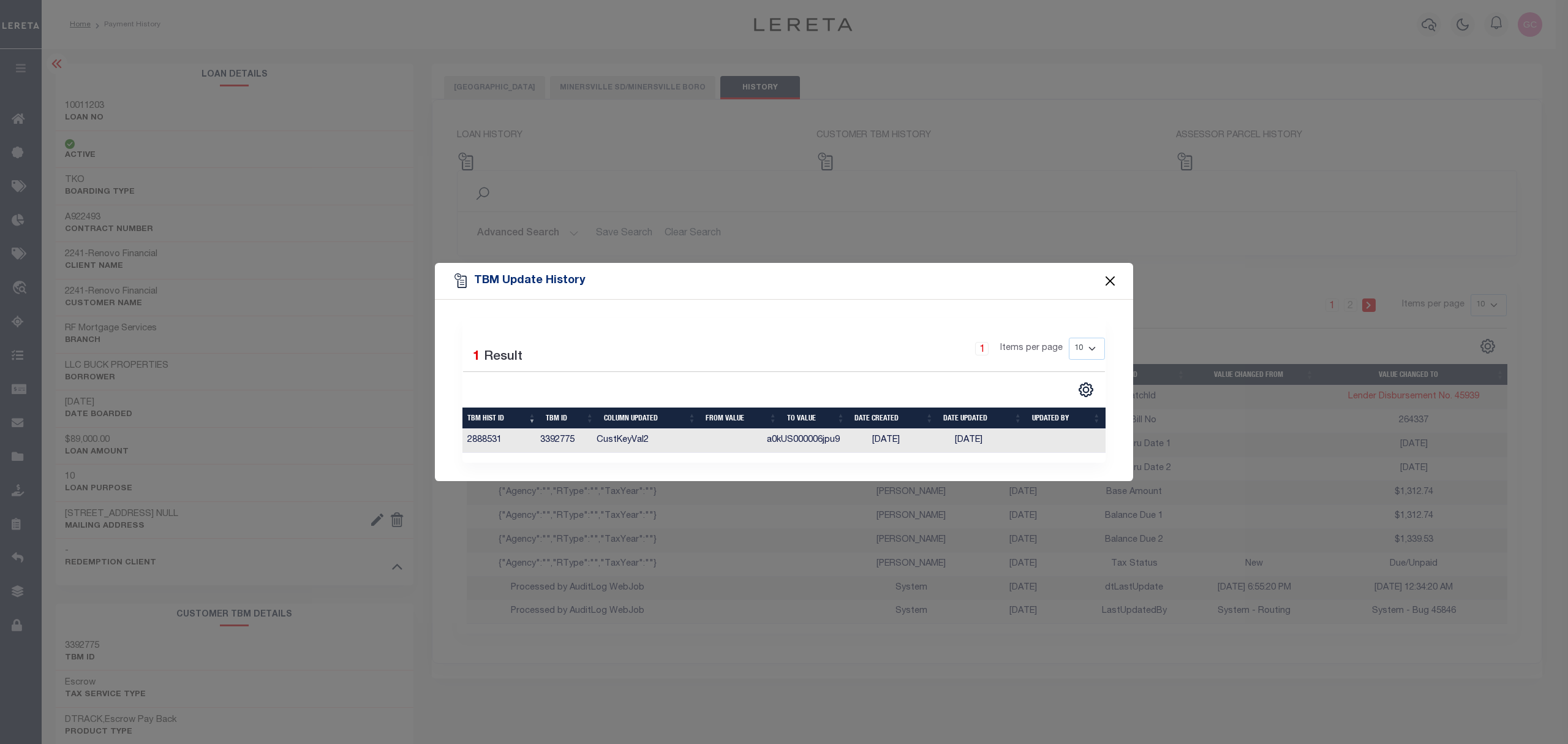
click at [1113, 275] on button "Close" at bounding box center [1110, 280] width 16 height 16
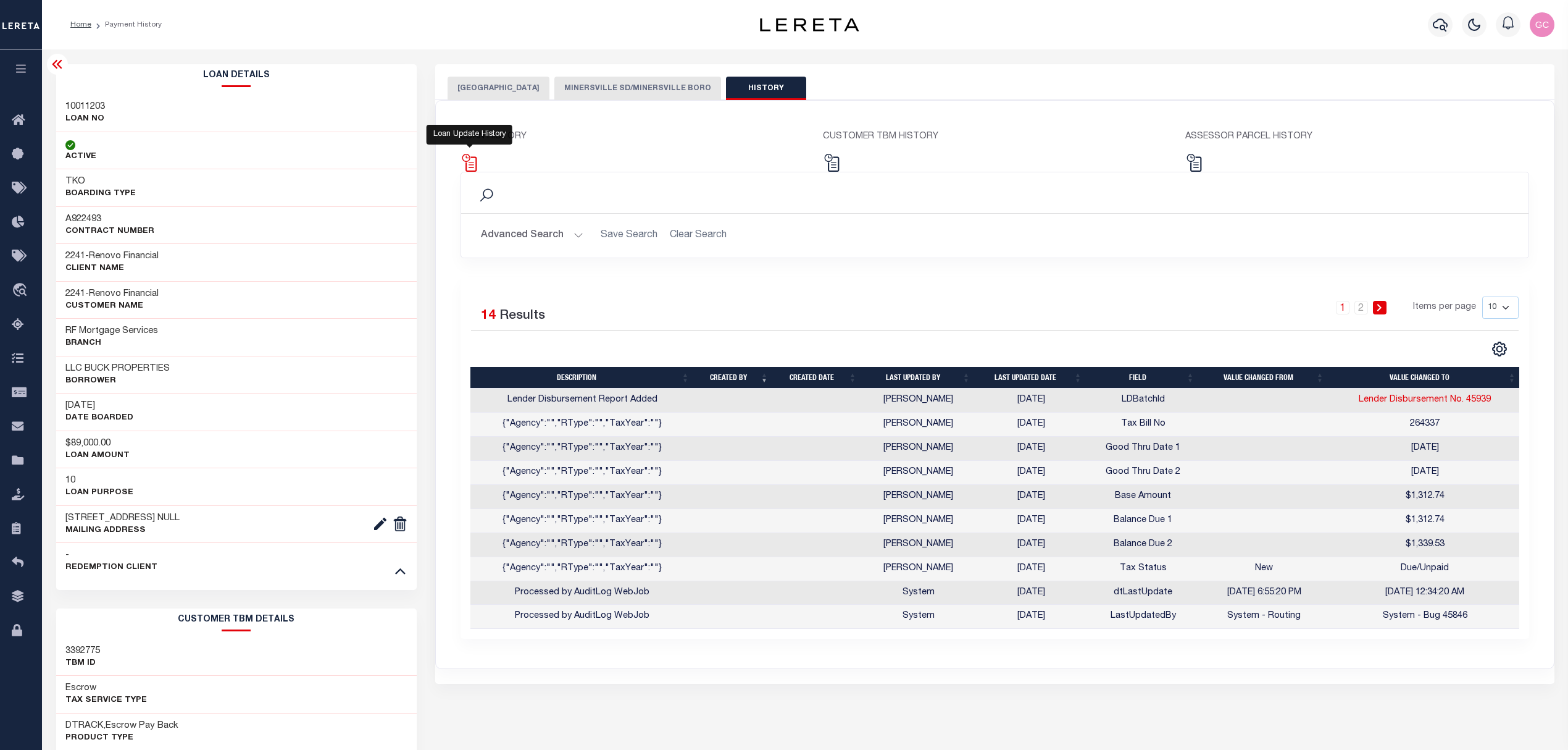
click at [467, 164] on img at bounding box center [469, 162] width 18 height 18
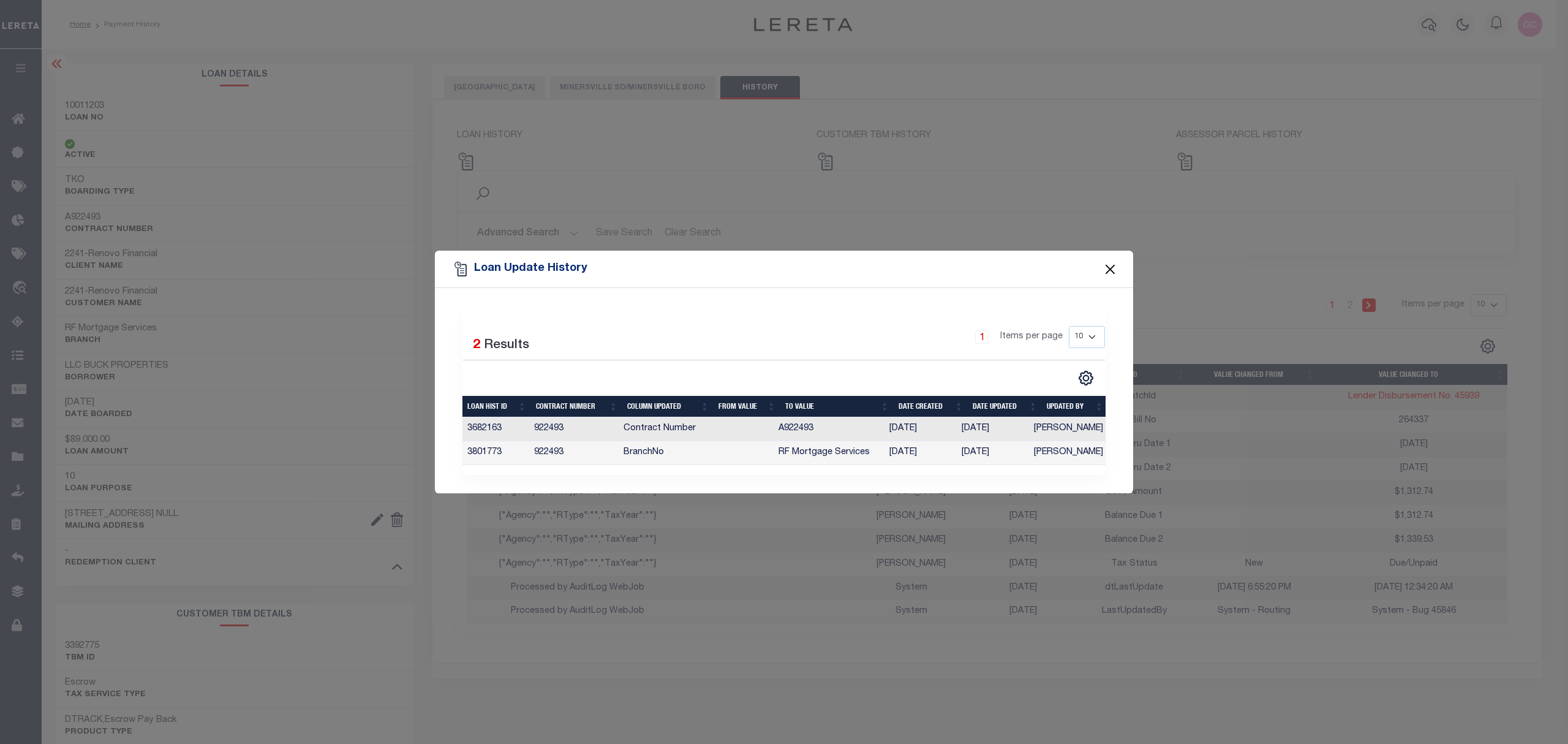
click at [1114, 261] on button "Close" at bounding box center [1110, 269] width 16 height 16
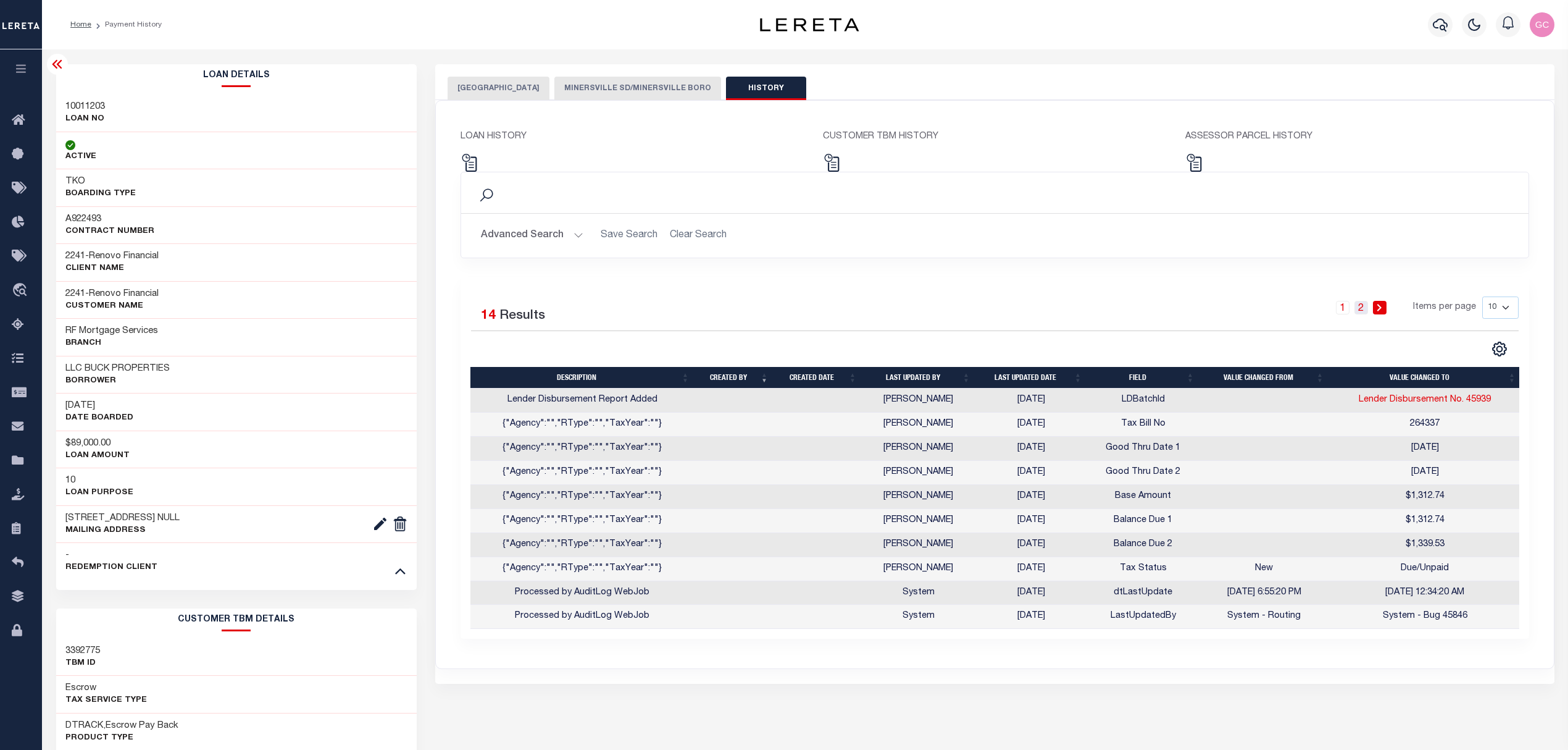
click at [1361, 305] on link "2" at bounding box center [1361, 307] width 13 height 13
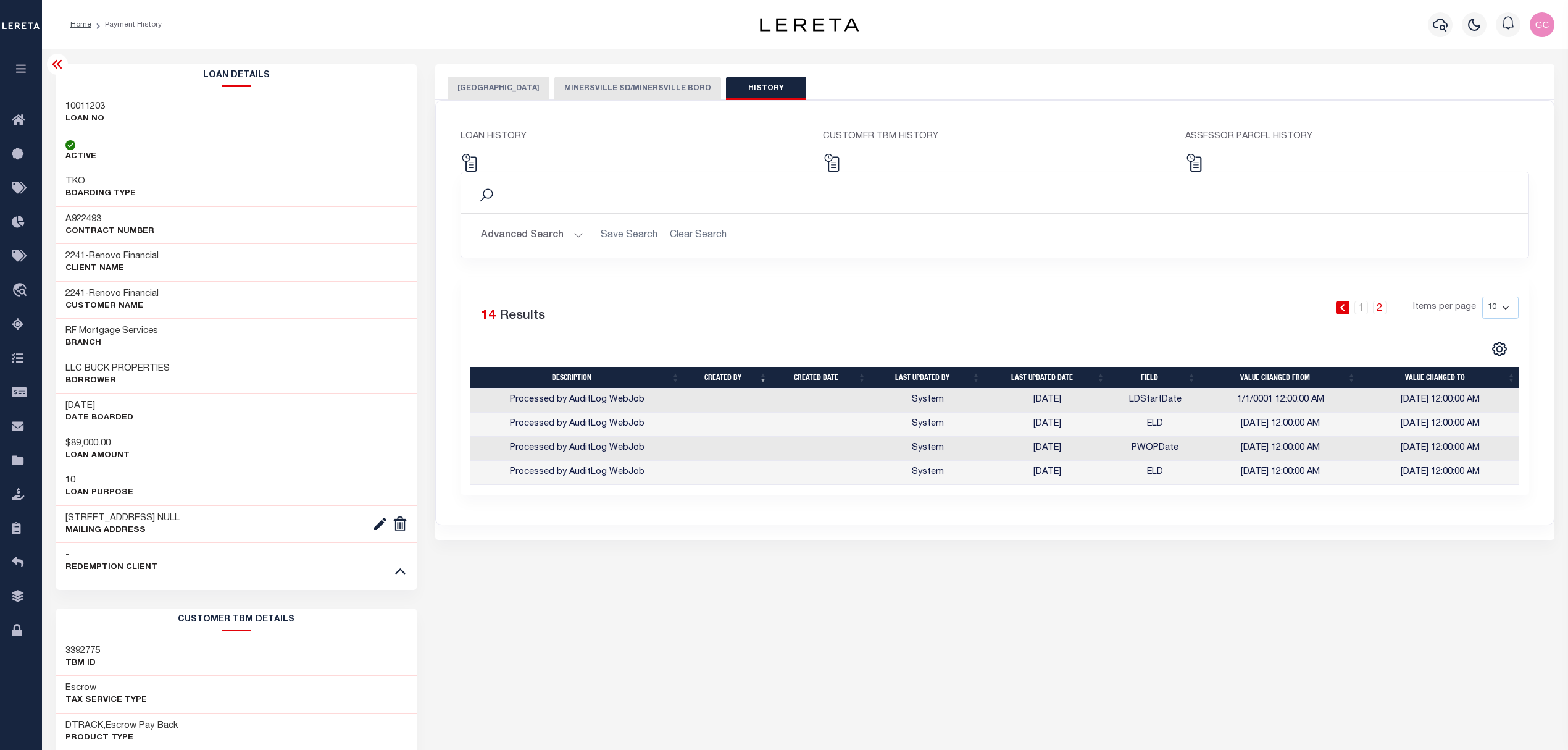
click at [495, 97] on button "[GEOGRAPHIC_DATA]" at bounding box center [498, 88] width 102 height 23
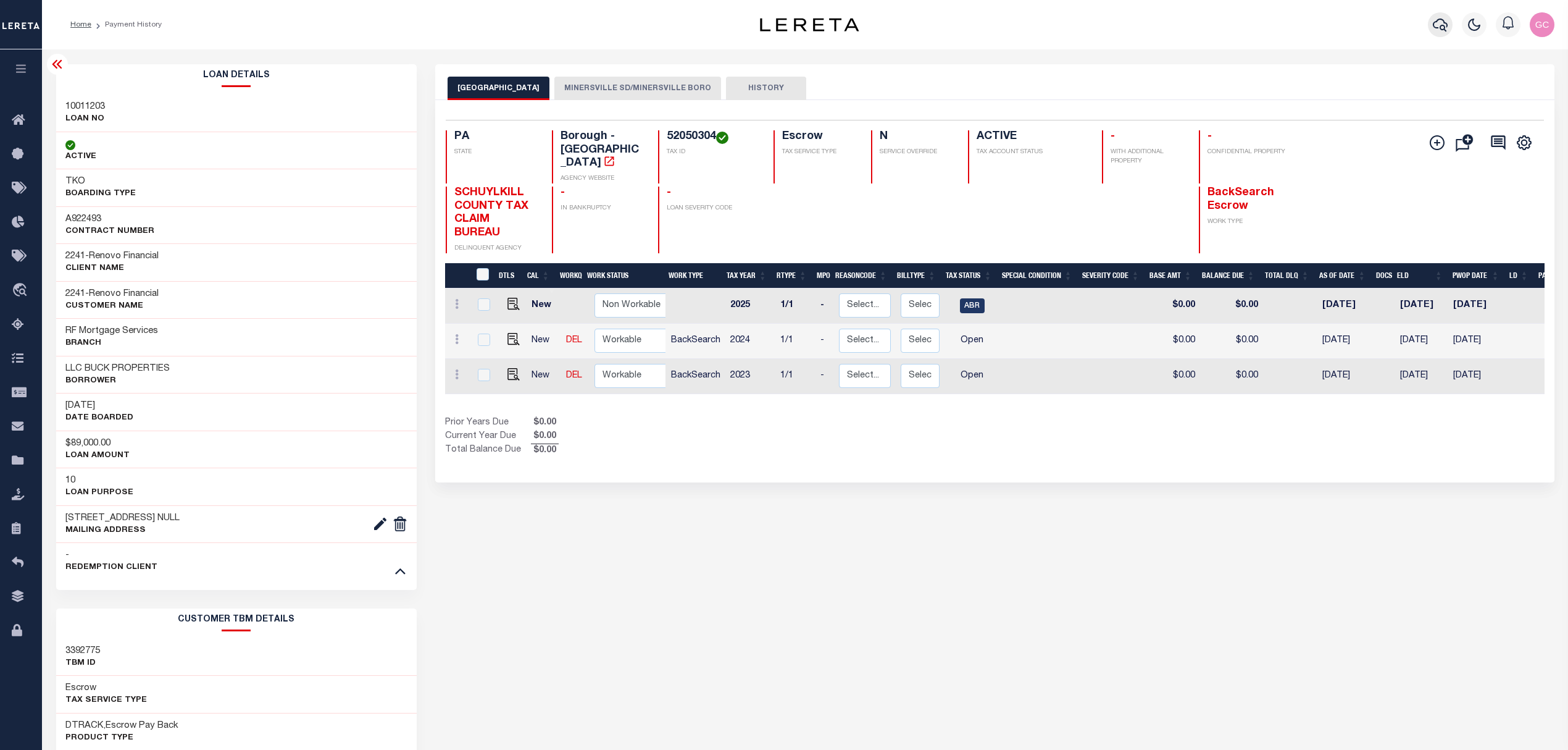
click at [1447, 22] on icon "button" at bounding box center [1440, 25] width 15 height 15
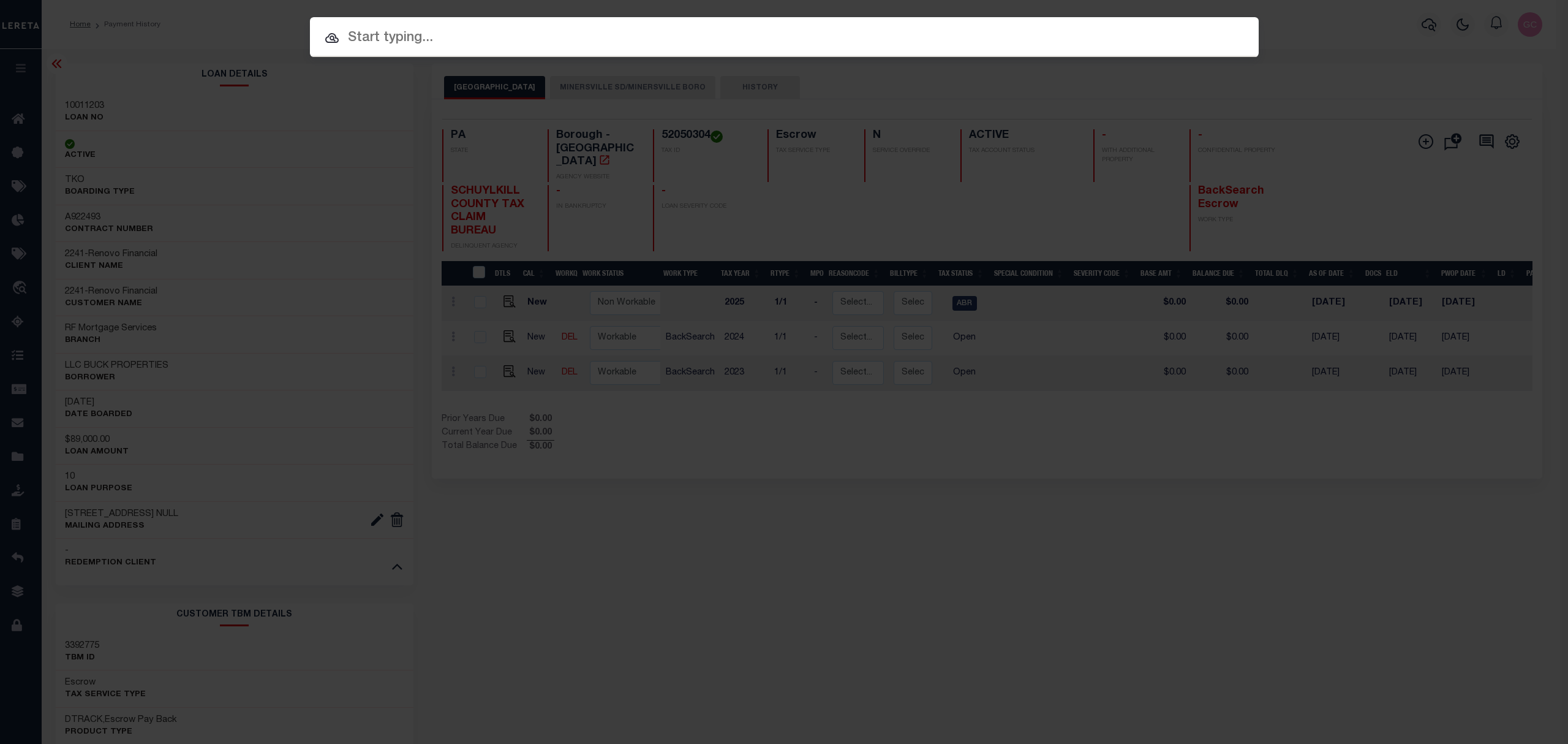
drag, startPoint x: 493, startPoint y: 39, endPoint x: 242, endPoint y: 77, distance: 253.9
click at [492, 37] on input "text" at bounding box center [784, 38] width 949 height 21
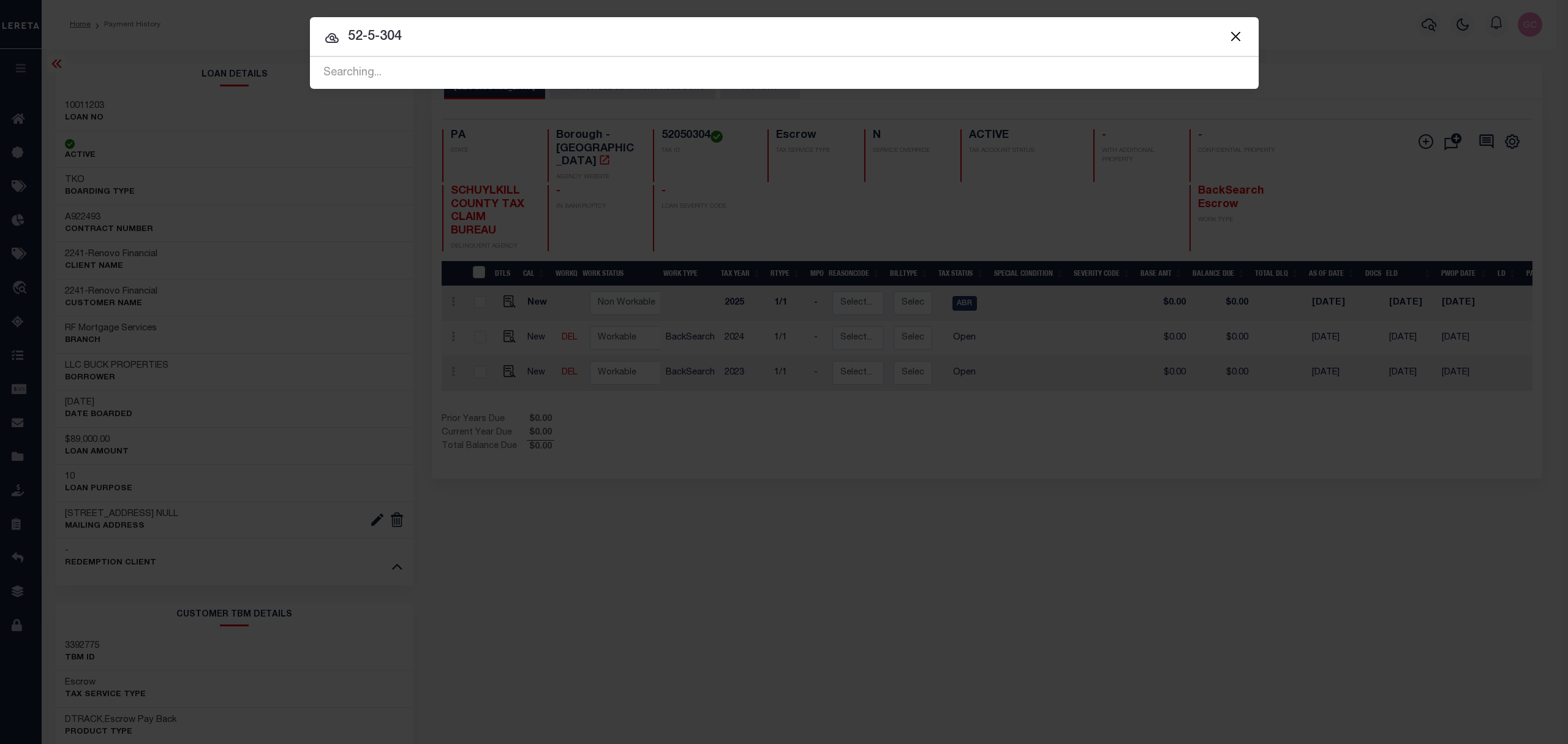
type input "52-5-304"
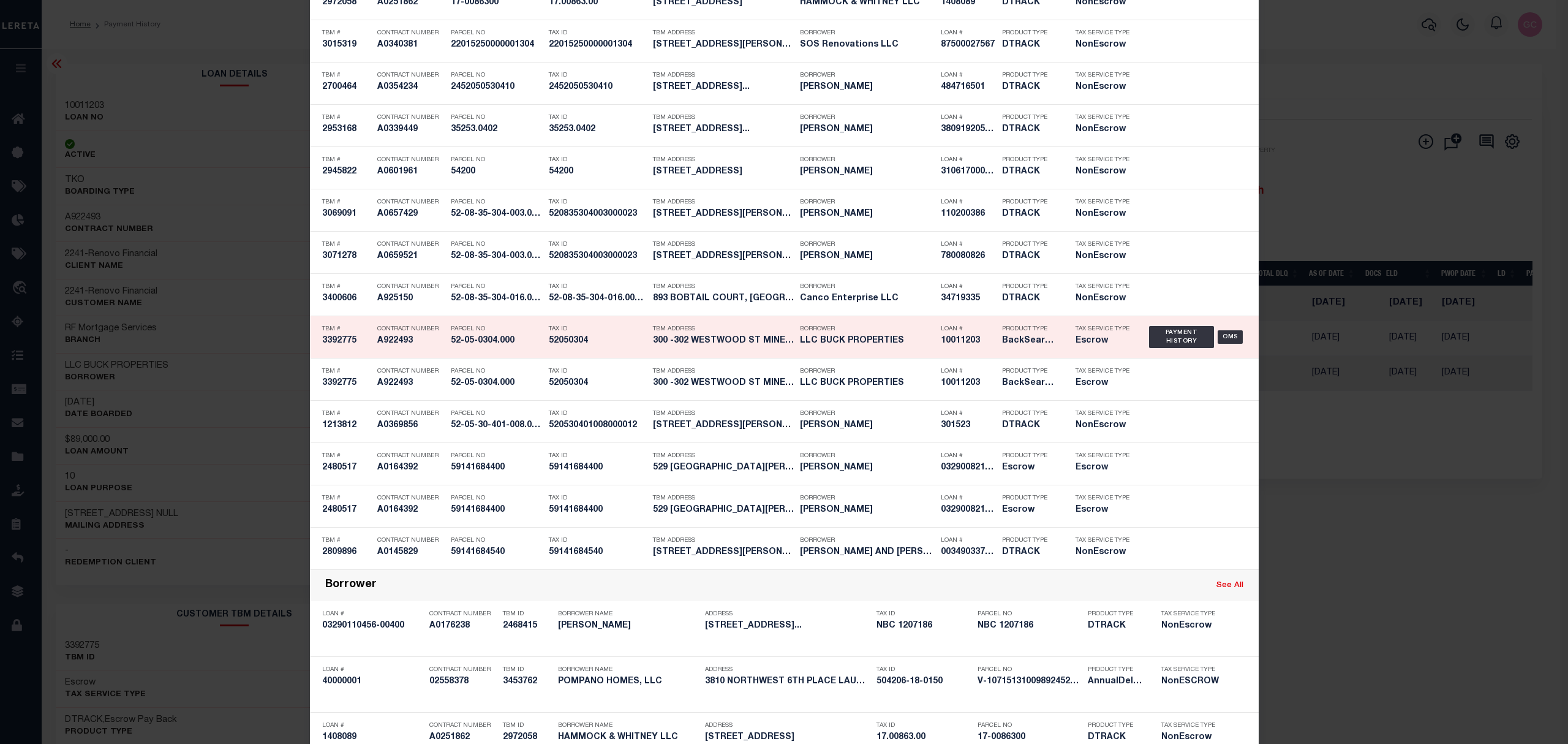
scroll to position [3676, 0]
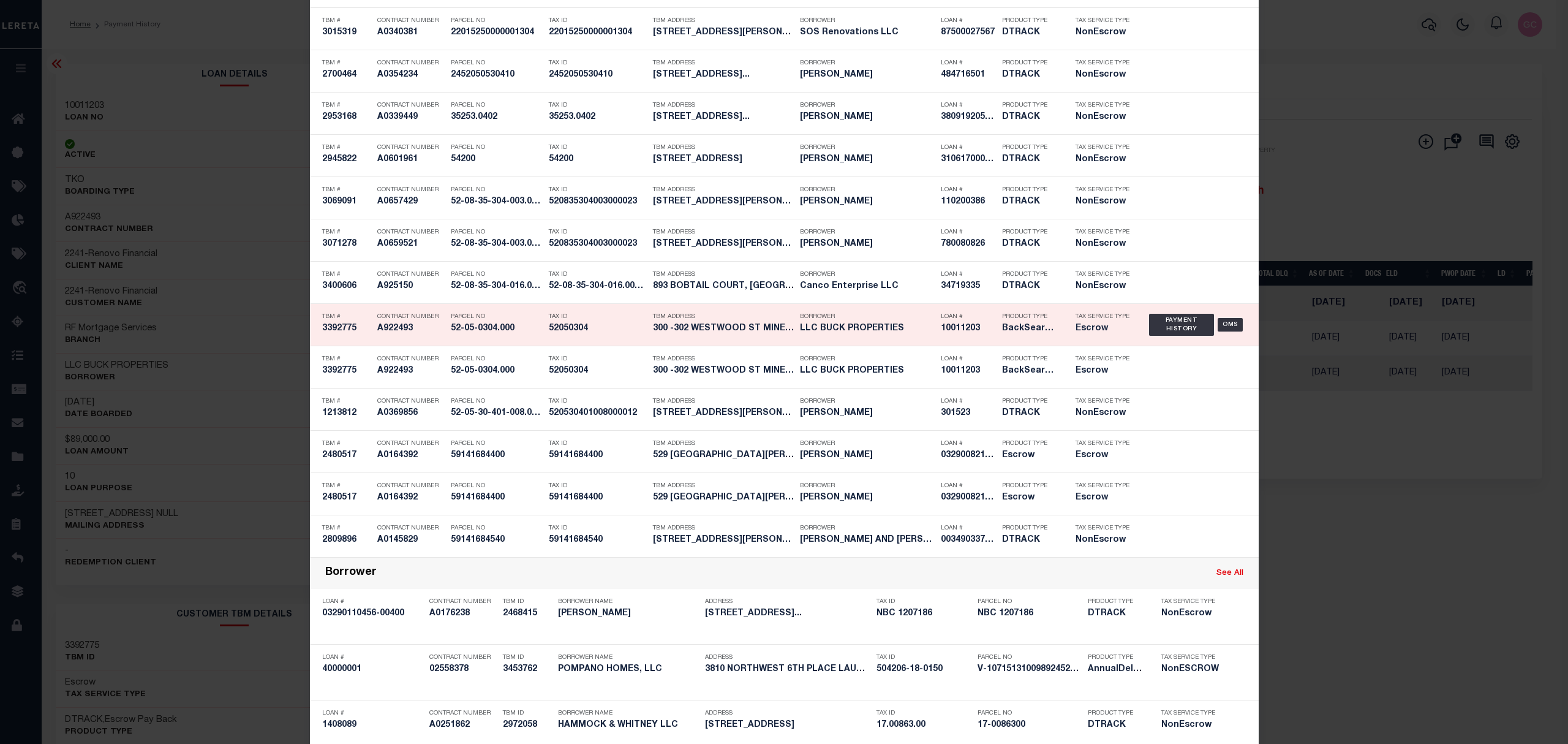
click at [566, 343] on div "Tax ID 52050304" at bounding box center [598, 325] width 98 height 36
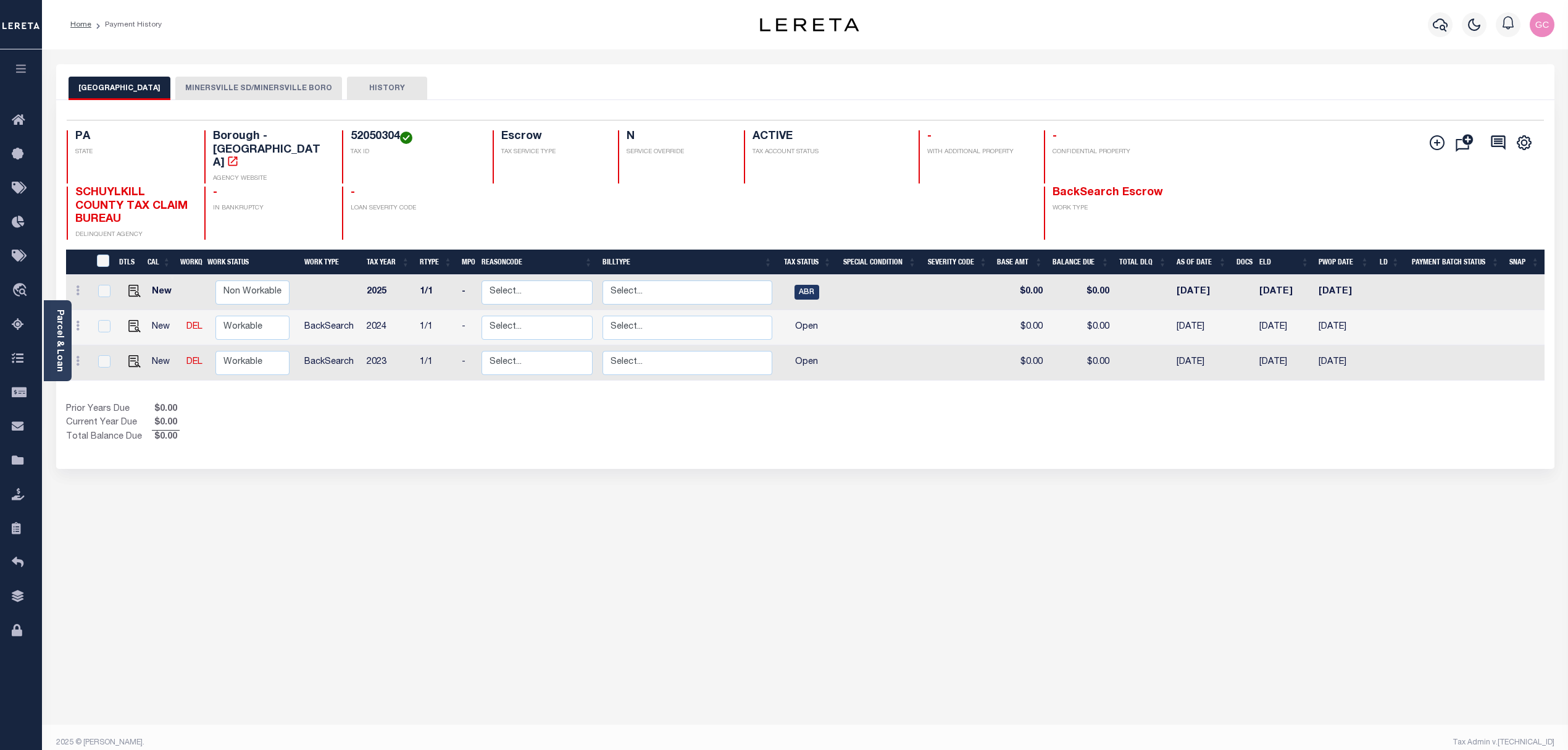
click at [260, 86] on button "MINERSVILLE SD/MINERSVILLE BORO" at bounding box center [259, 88] width 167 height 23
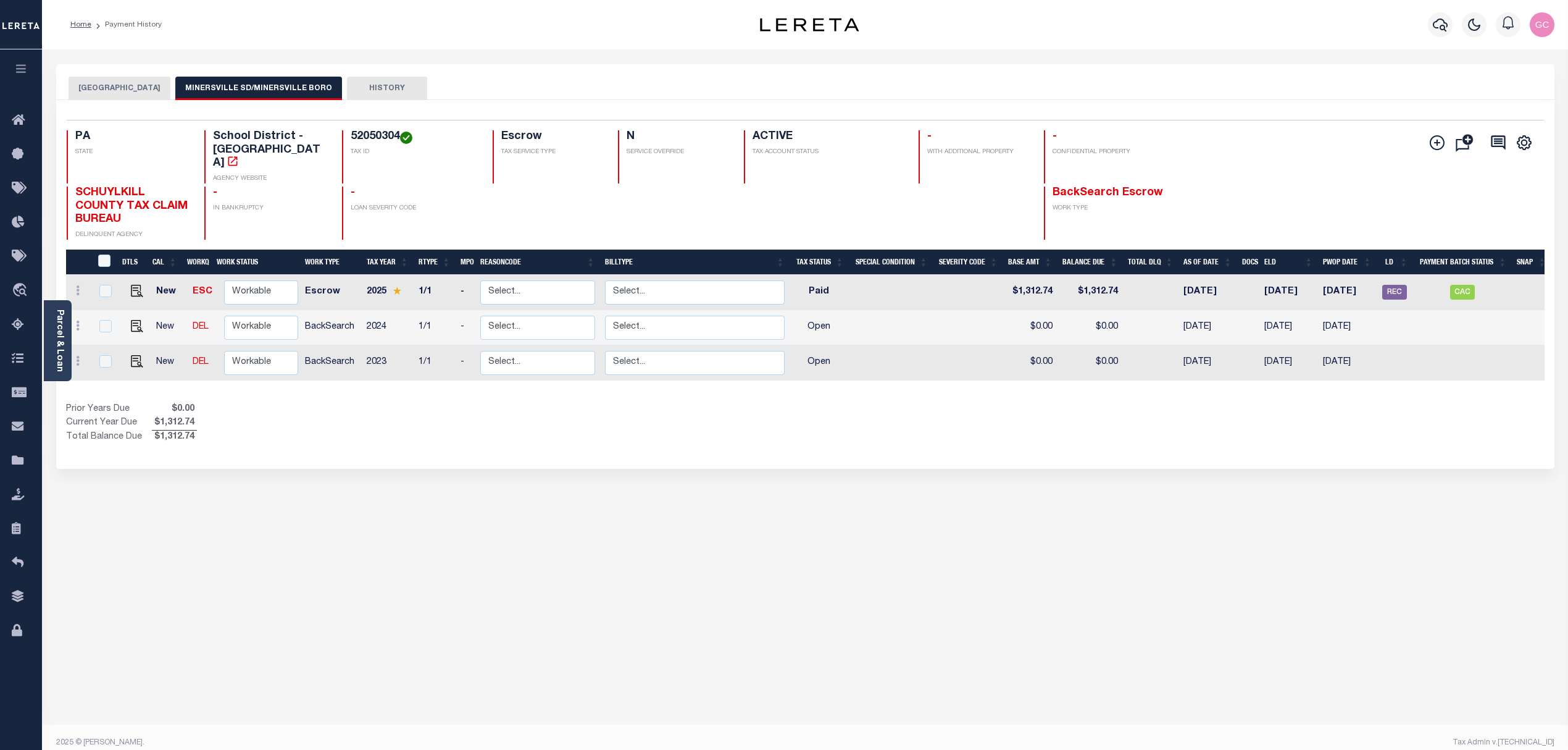
click at [111, 84] on button "MINERSVILLE BOROUGH" at bounding box center [119, 88] width 102 height 23
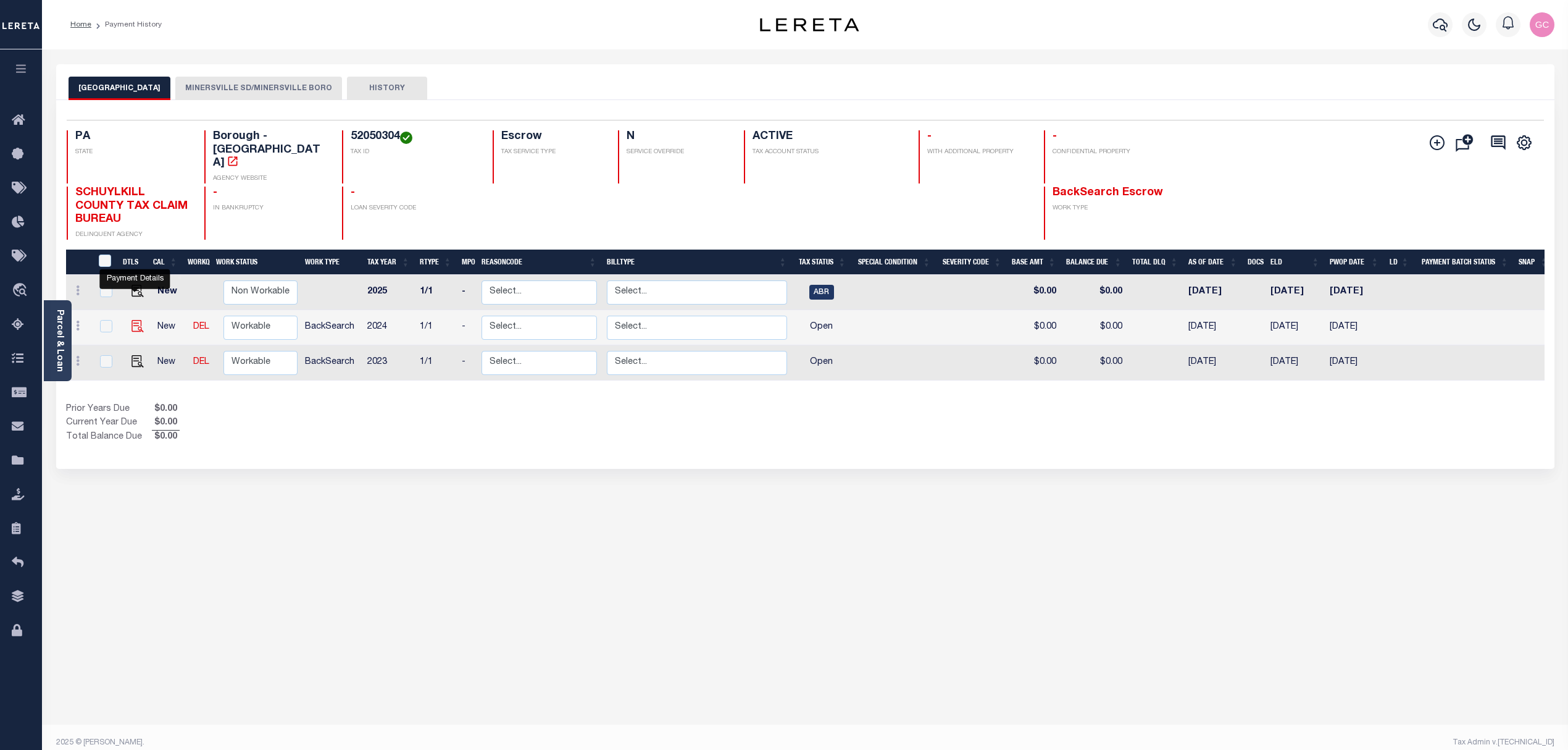
click at [132, 320] on img "" at bounding box center [138, 326] width 12 height 12
checkbox input "true"
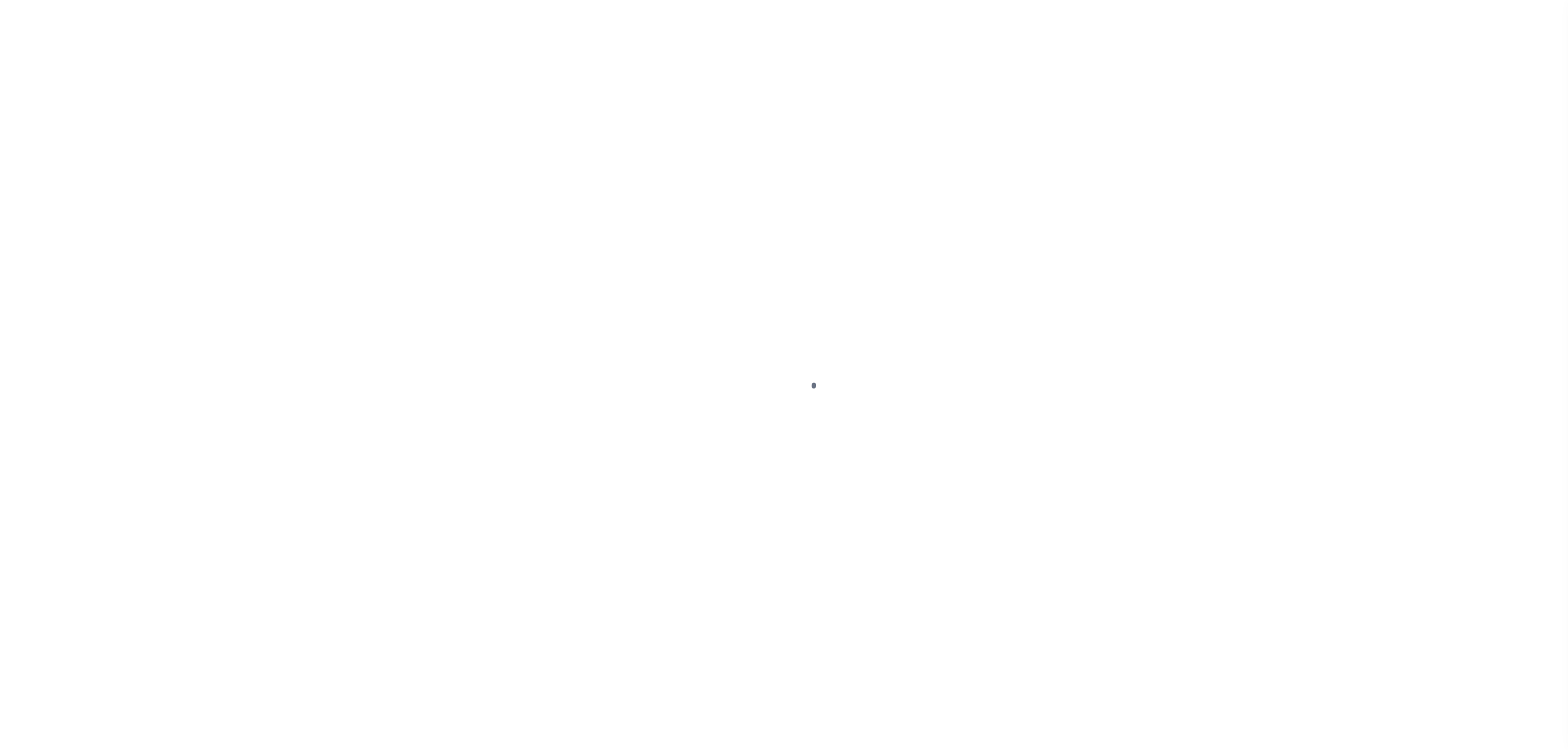
select select "OP2"
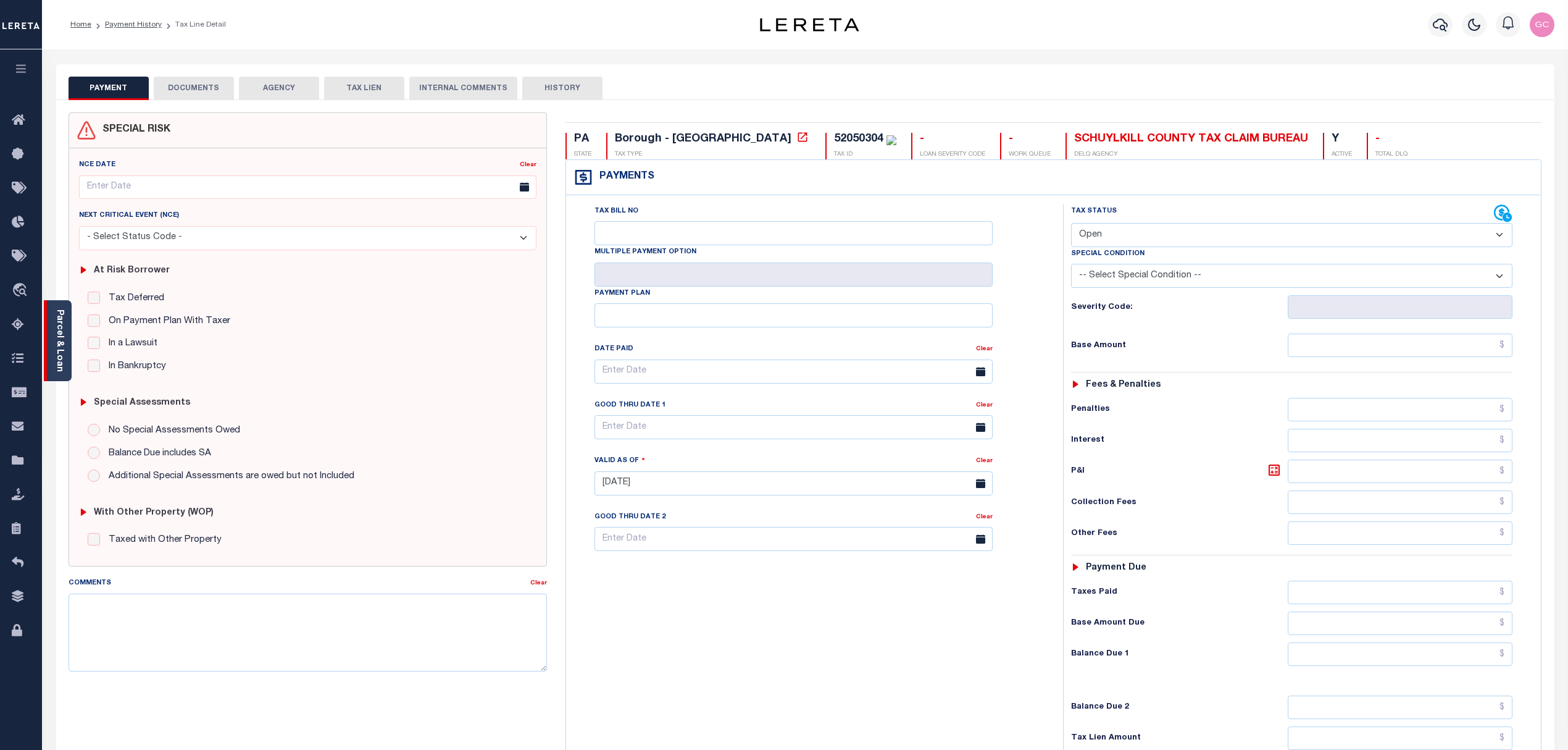
click at [68, 355] on div "Parcel & Loan" at bounding box center [58, 340] width 28 height 81
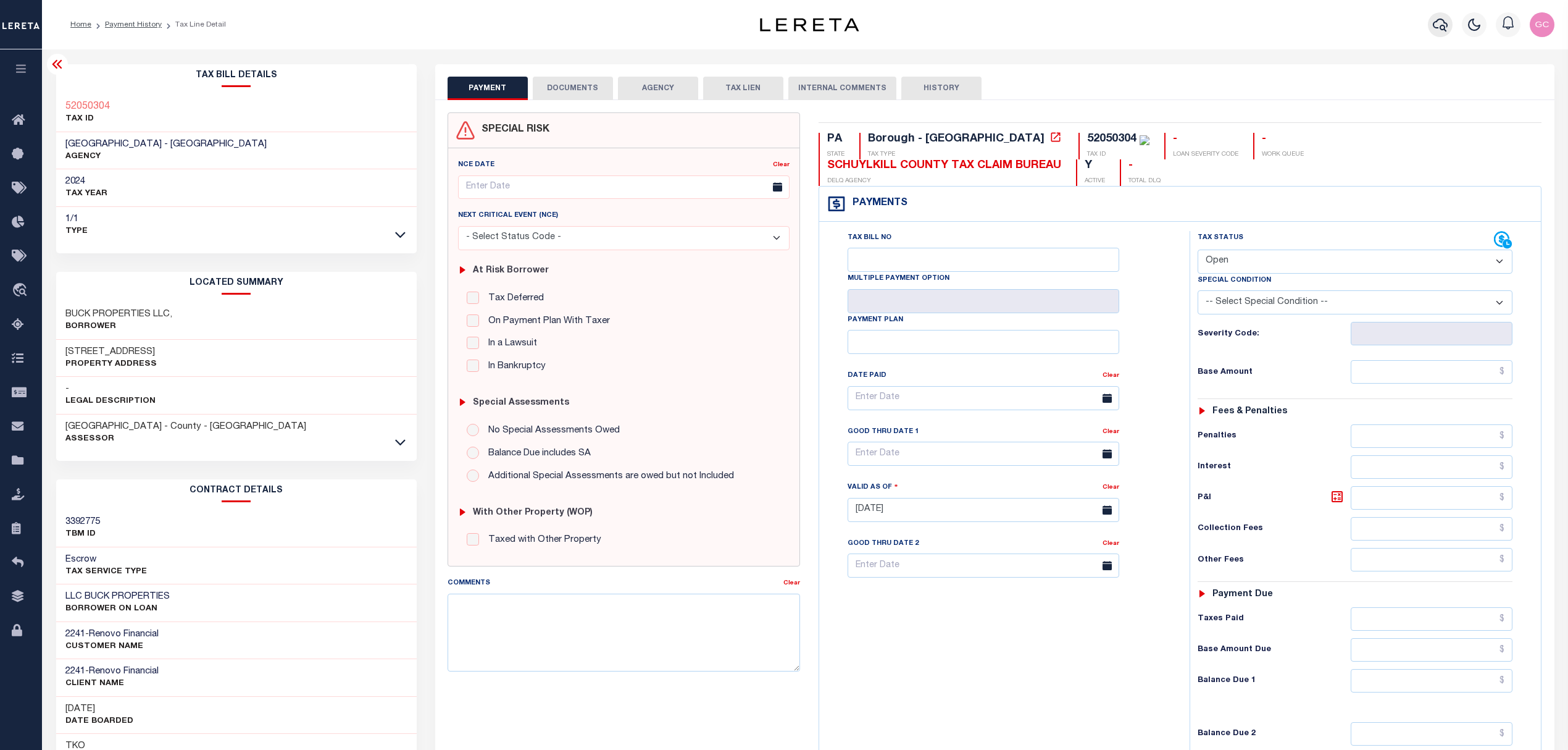
click at [1437, 23] on icon "button" at bounding box center [1440, 25] width 15 height 15
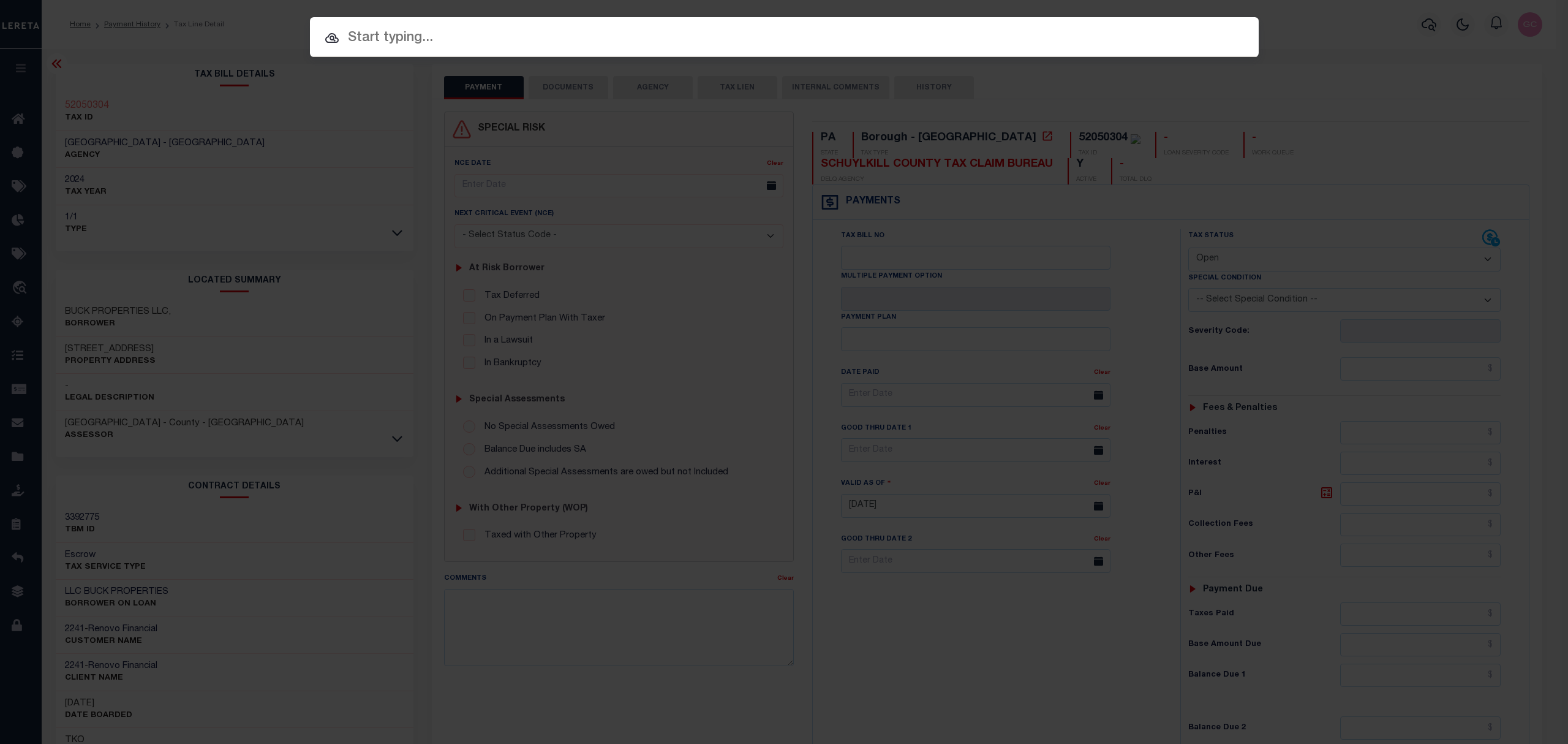
click at [998, 37] on input "text" at bounding box center [784, 38] width 949 height 21
type input "1"
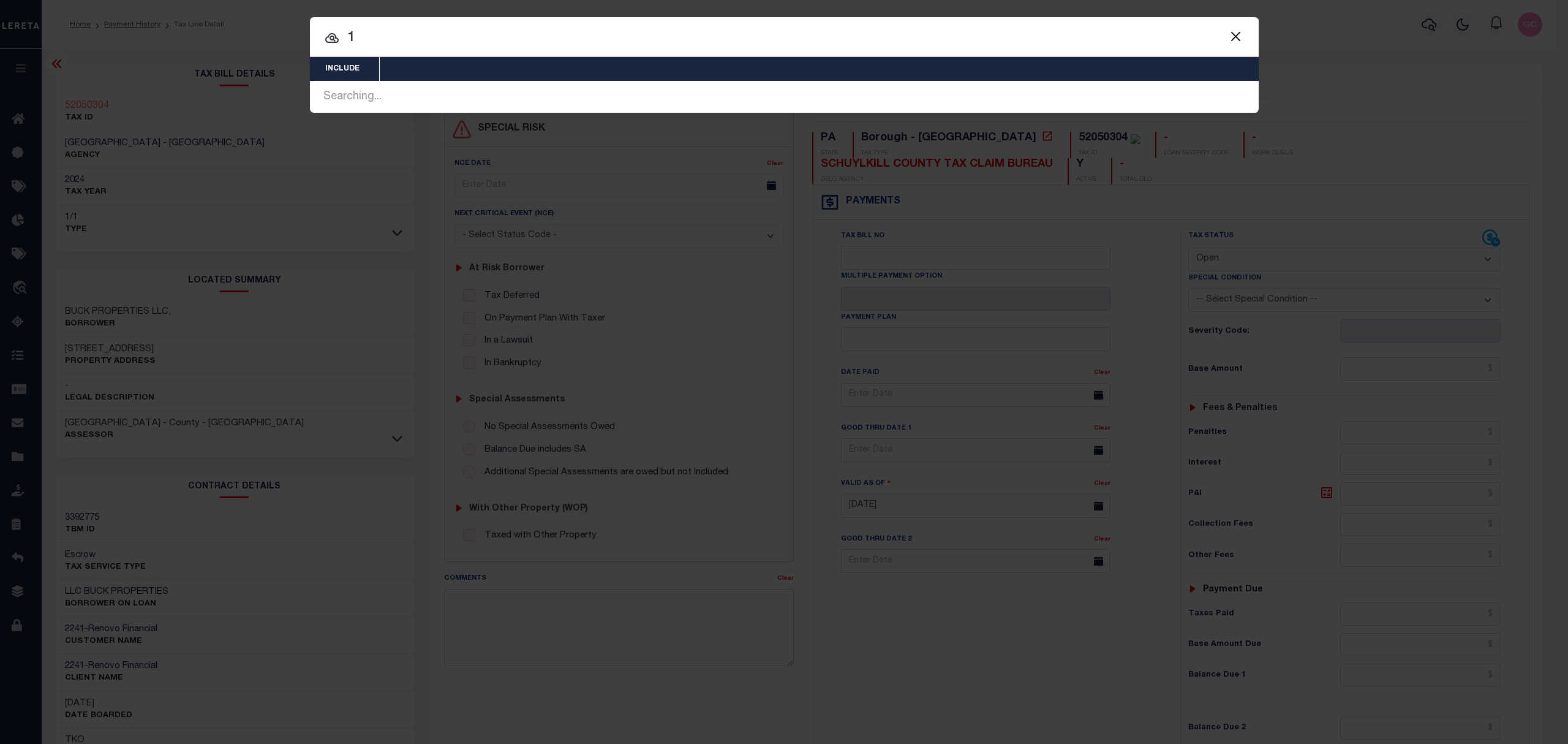
click at [1236, 32] on button "Close" at bounding box center [1236, 36] width 16 height 16
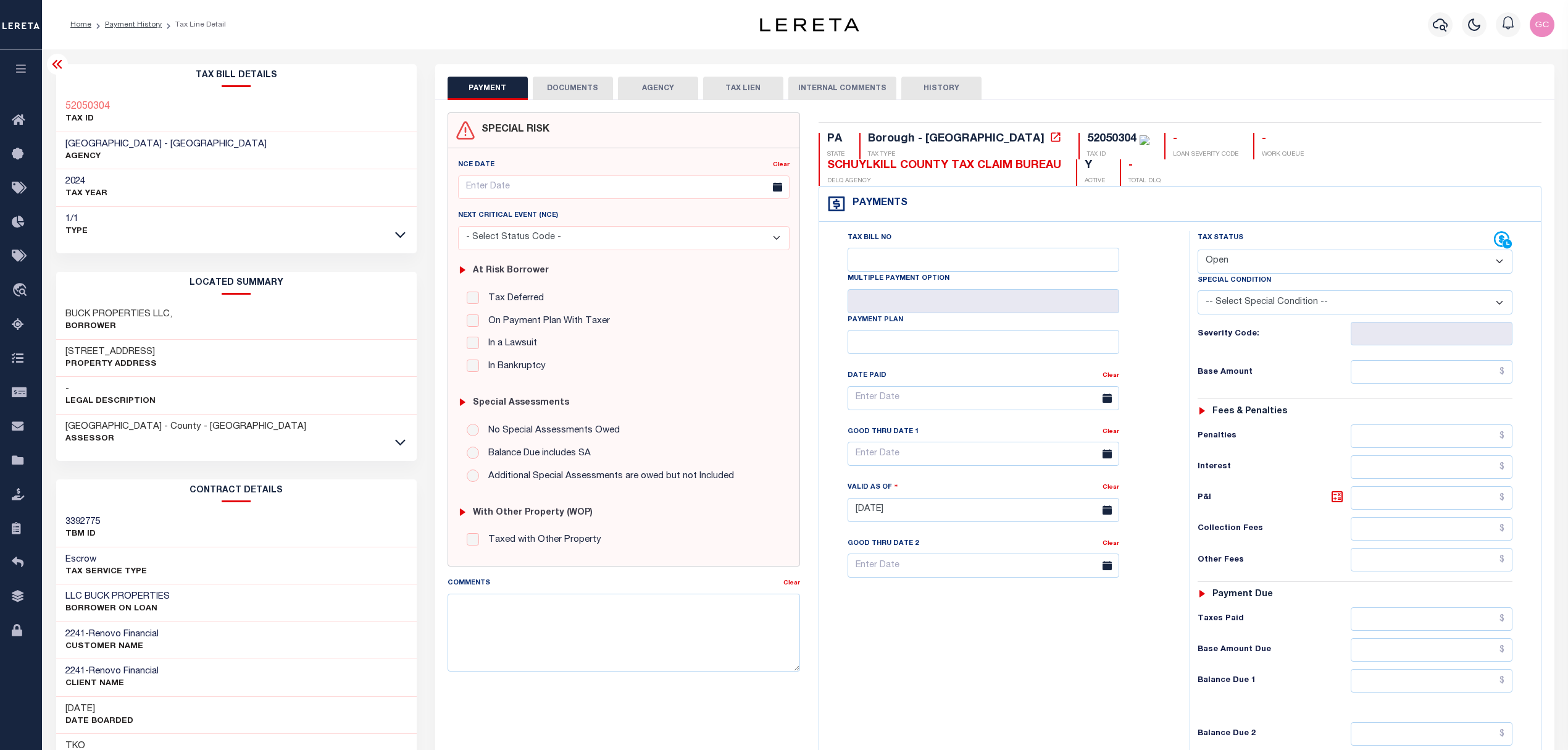
drag, startPoint x: 136, startPoint y: 21, endPoint x: 162, endPoint y: 47, distance: 36.8
click at [136, 22] on link "Payment History" at bounding box center [133, 24] width 57 height 7
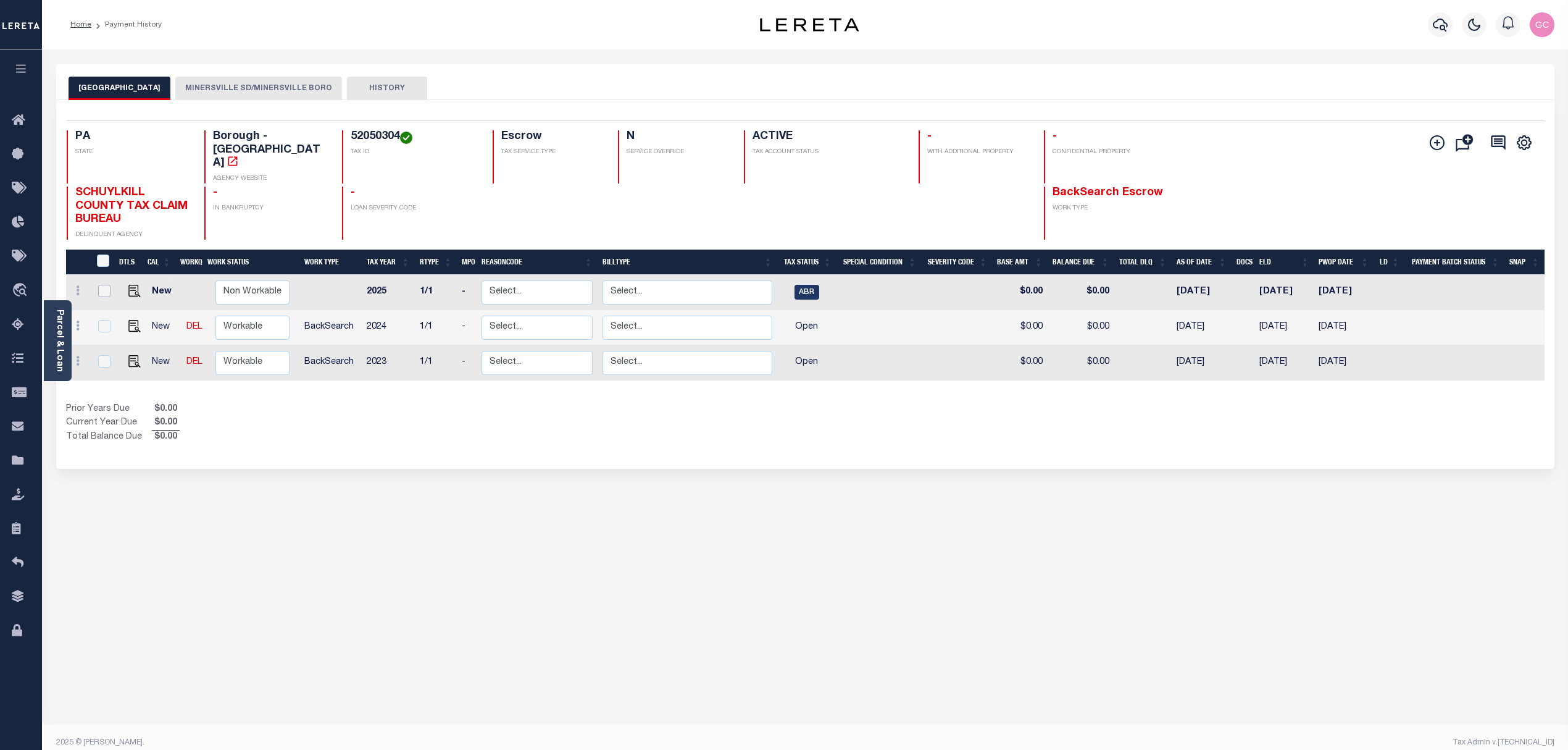
click at [104, 285] on input "checkbox" at bounding box center [104, 291] width 12 height 12
checkbox input "true"
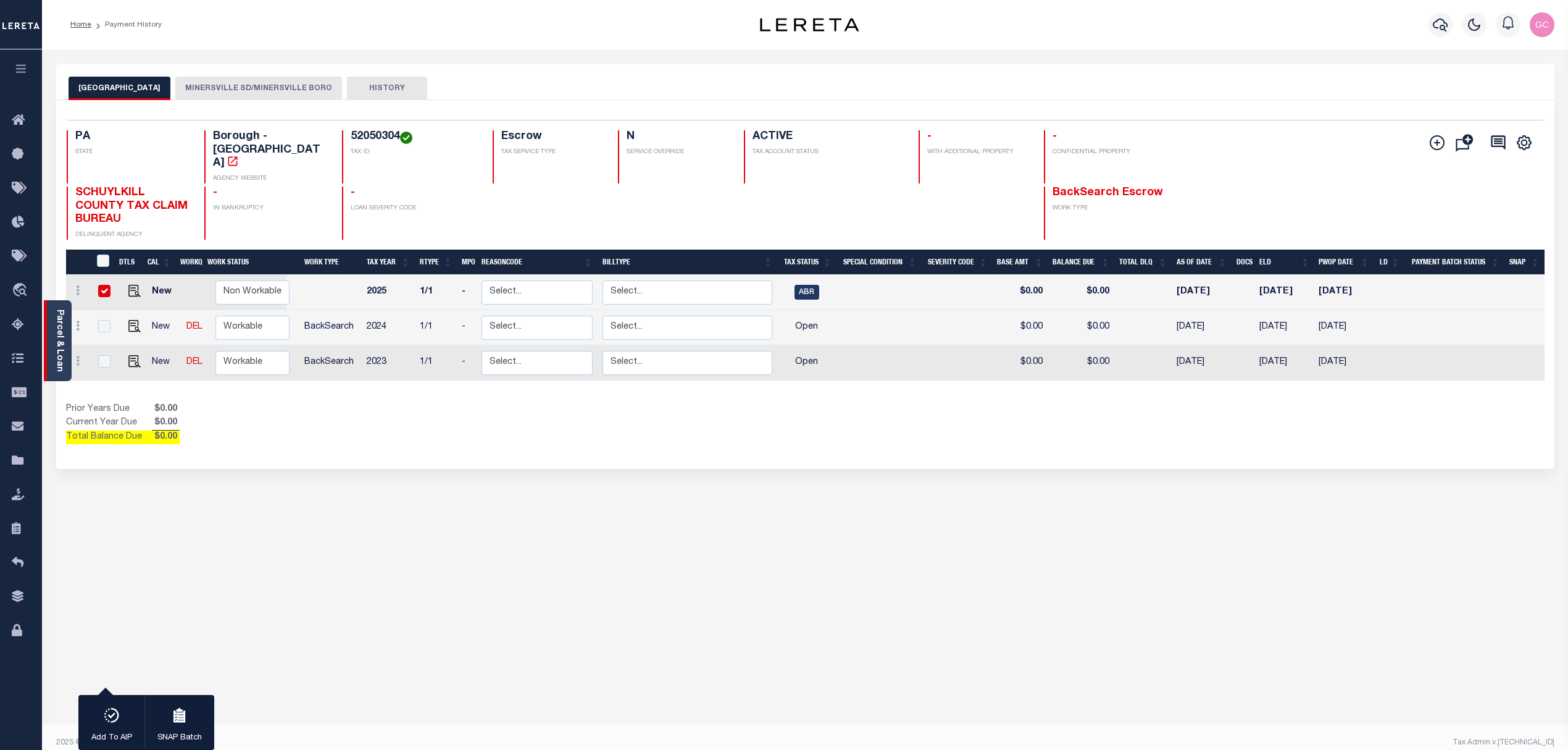
click at [57, 327] on link "Parcel & Loan" at bounding box center [59, 340] width 9 height 62
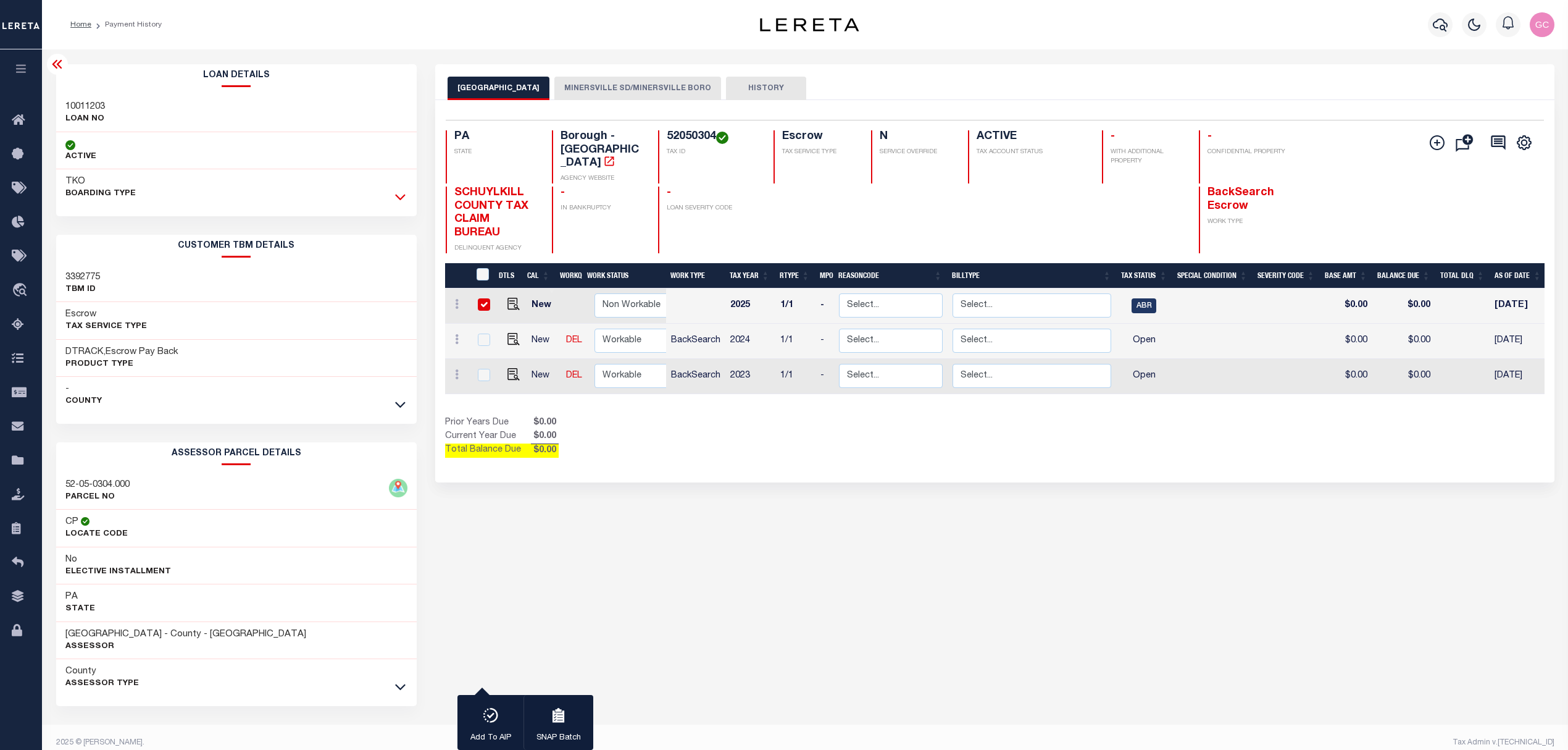
click at [403, 198] on icon at bounding box center [401, 196] width 11 height 13
